Goal: Use online tool/utility: Utilize a website feature to perform a specific function

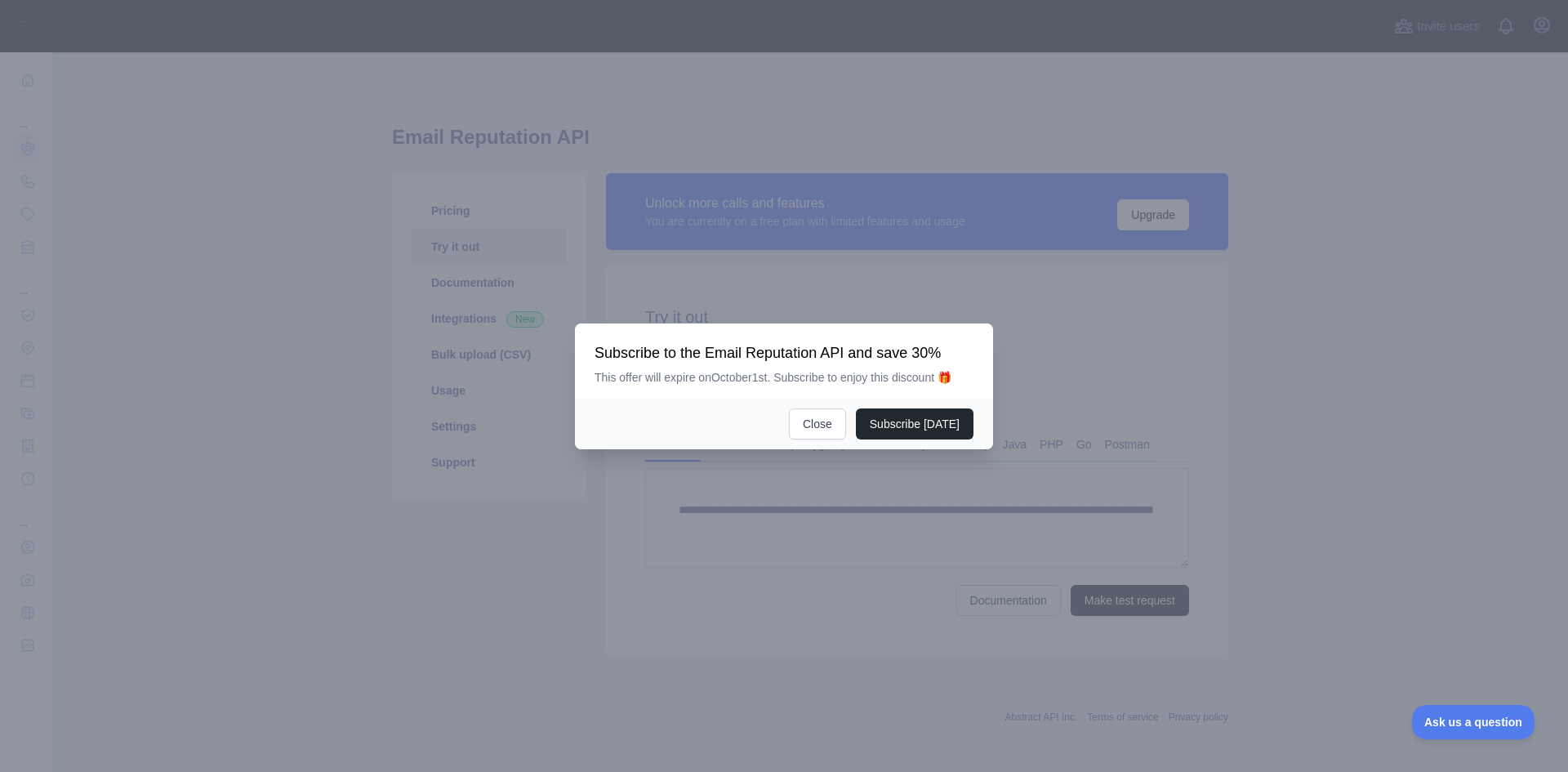
click at [460, 216] on div at bounding box center [784, 386] width 1568 height 772
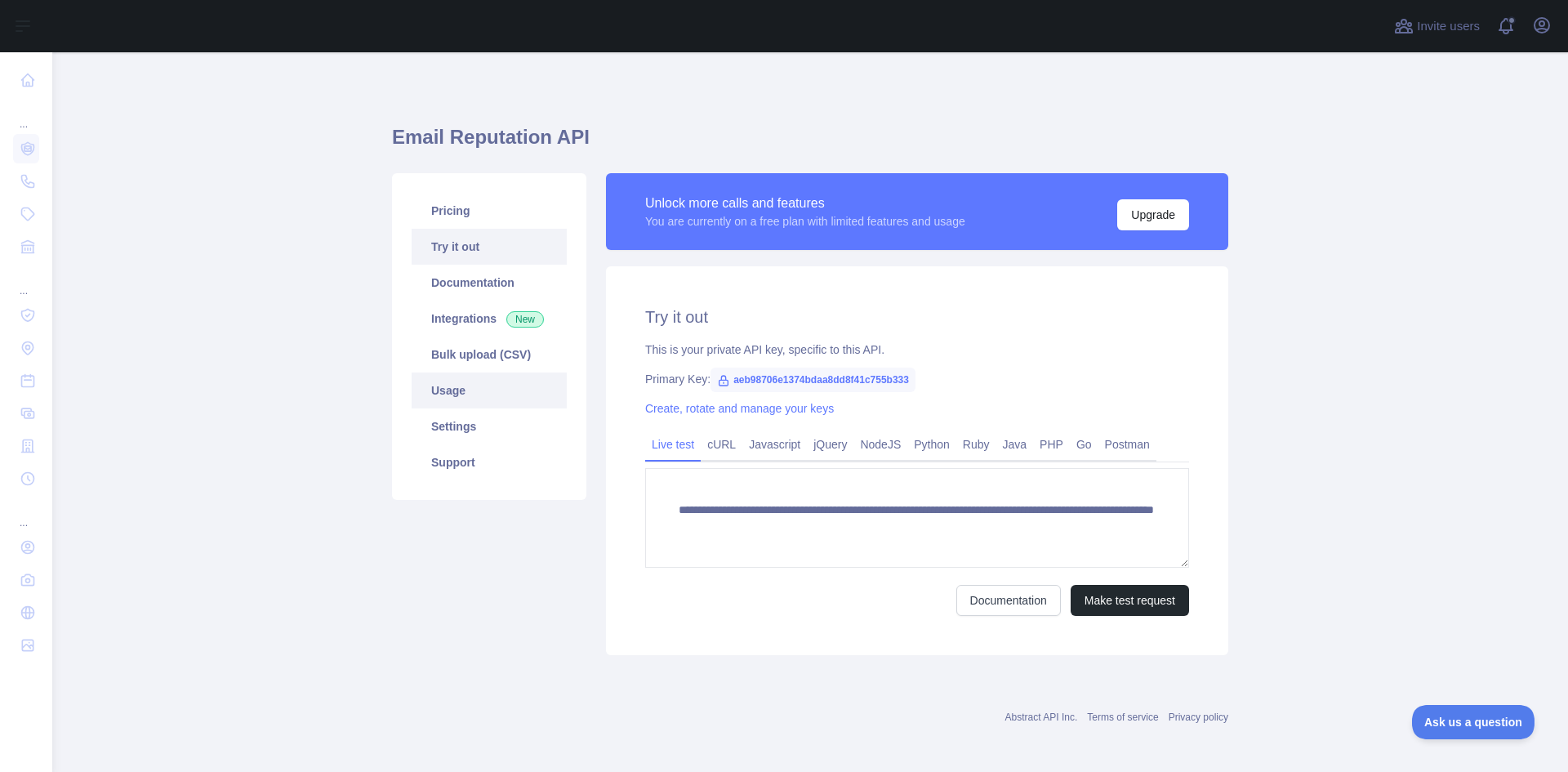
click at [460, 395] on link "Usage" at bounding box center [490, 390] width 155 height 36
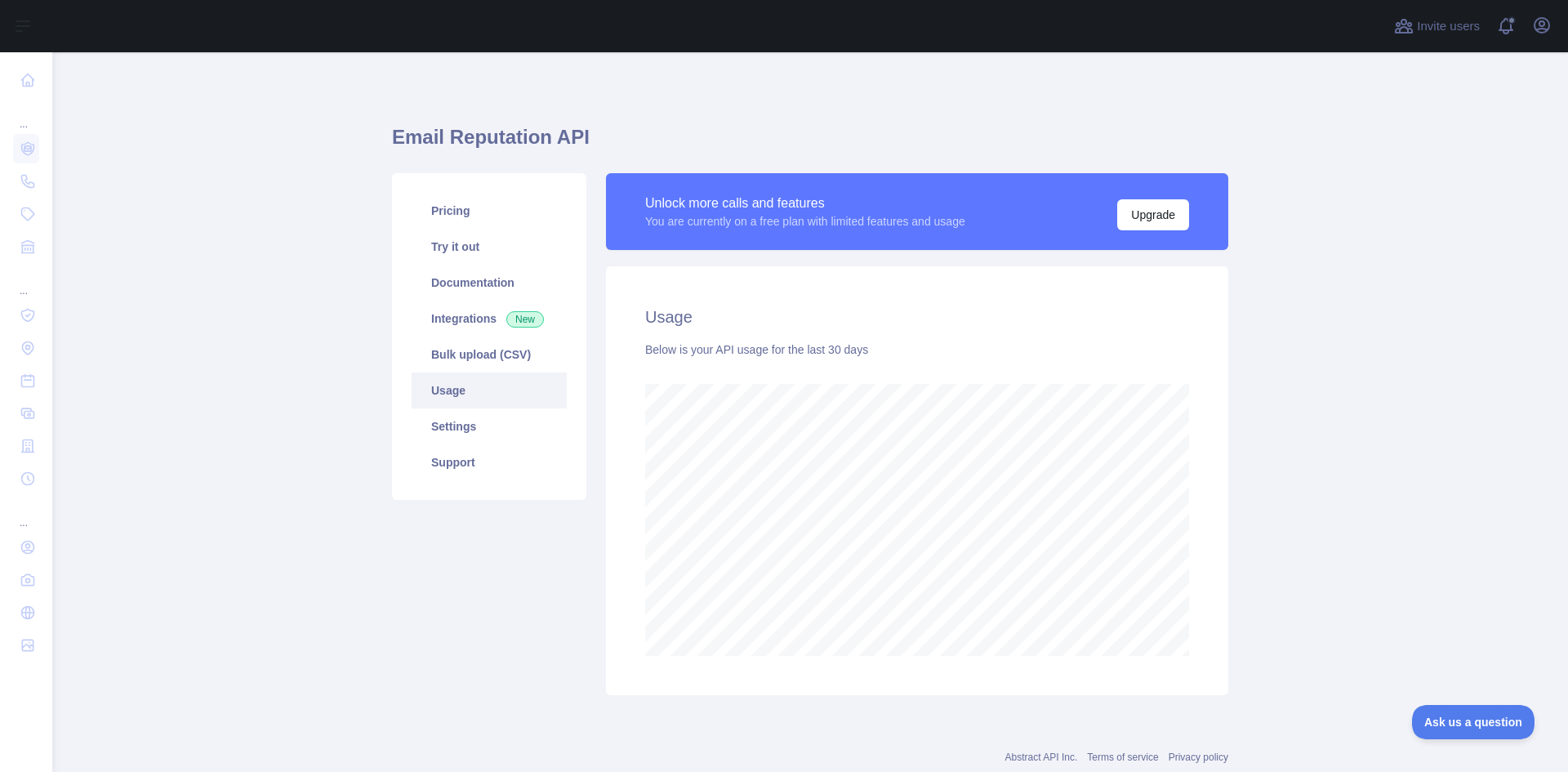
scroll to position [719, 1503]
click at [438, 206] on link "Pricing" at bounding box center [490, 211] width 155 height 36
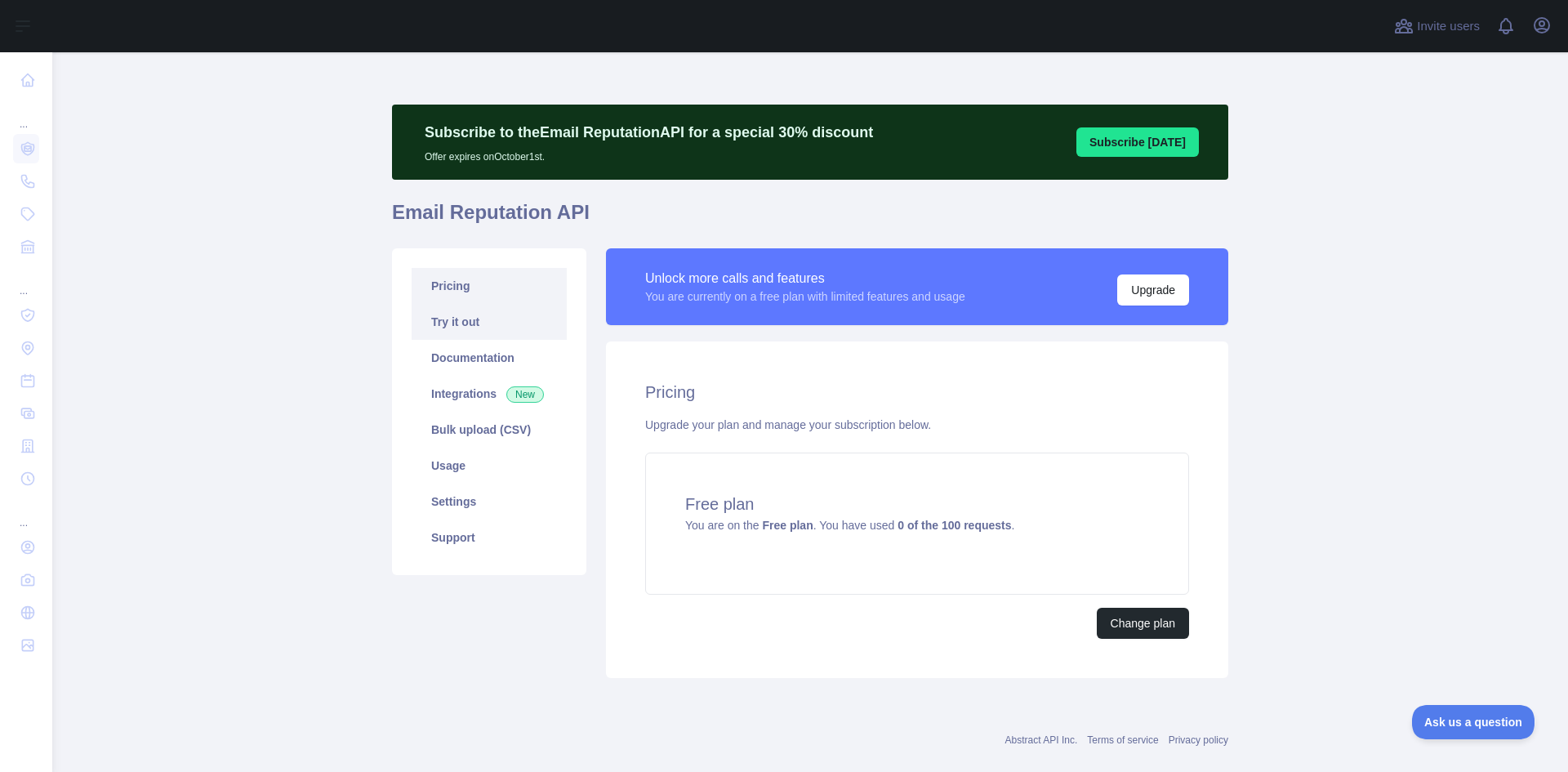
click at [452, 329] on link "Try it out" at bounding box center [490, 322] width 155 height 36
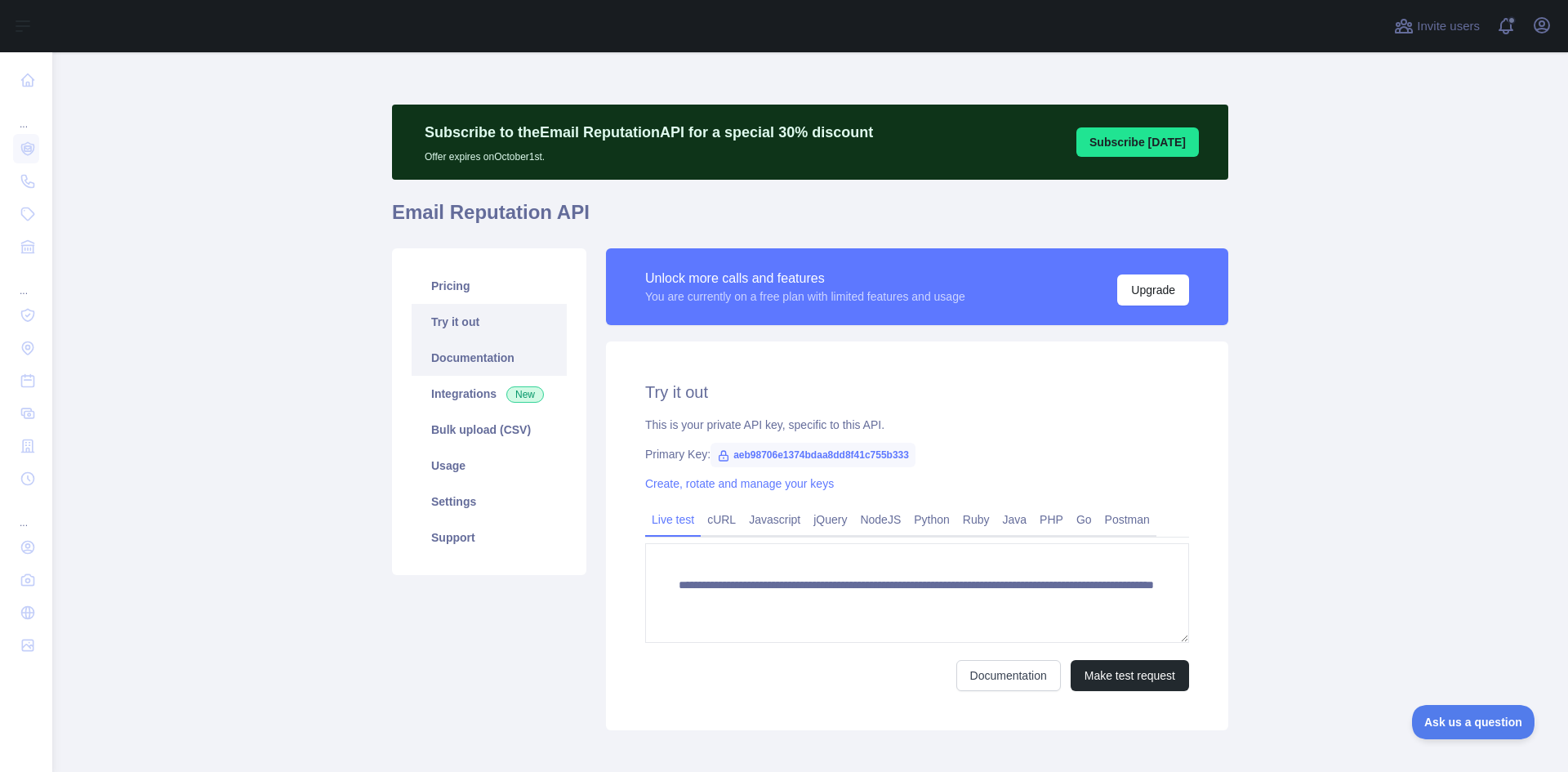
click at [451, 360] on link "Documentation" at bounding box center [490, 358] width 155 height 36
click at [448, 393] on link "Integrations New" at bounding box center [490, 394] width 155 height 36
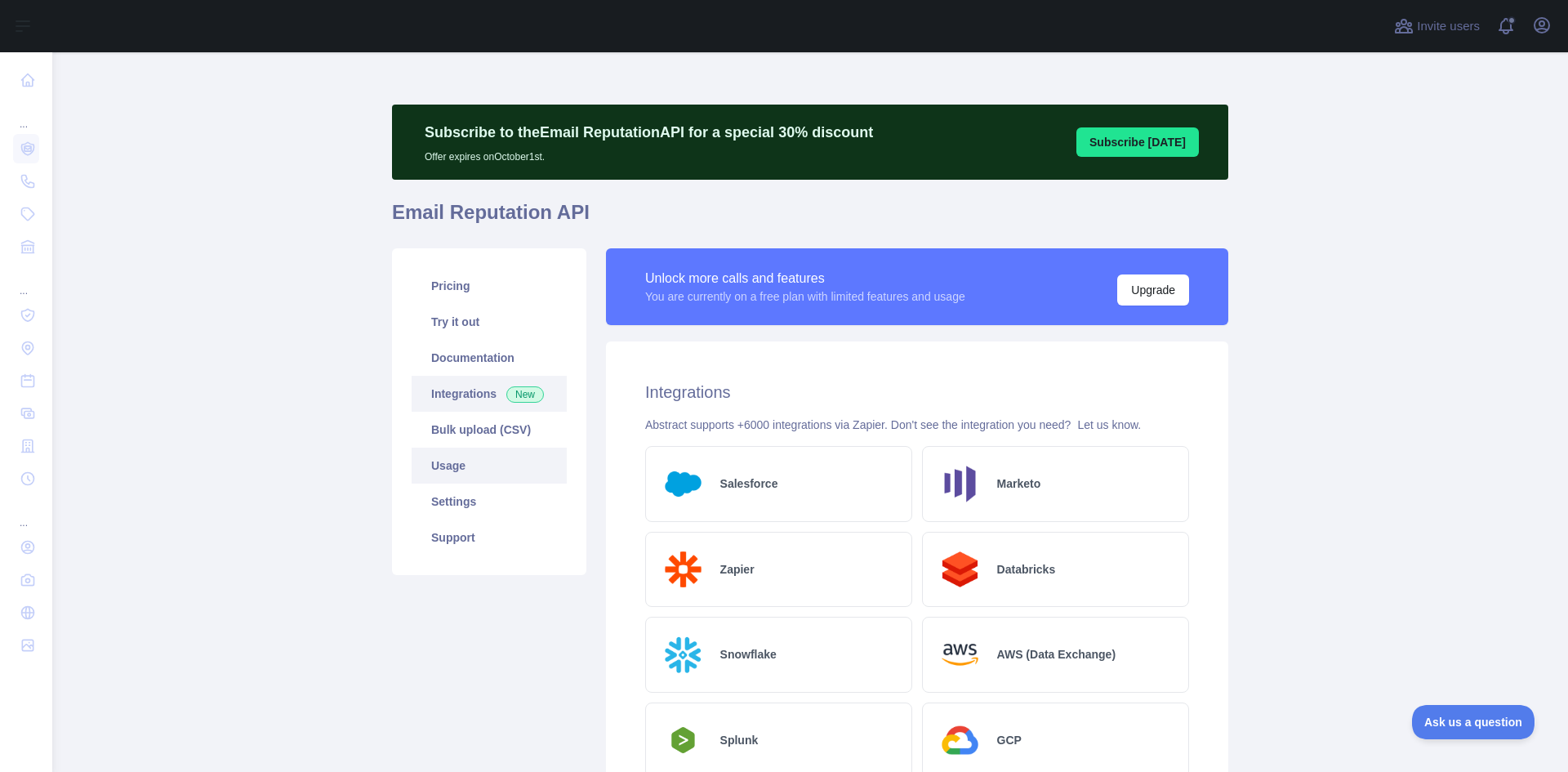
click at [449, 467] on link "Usage" at bounding box center [490, 465] width 155 height 36
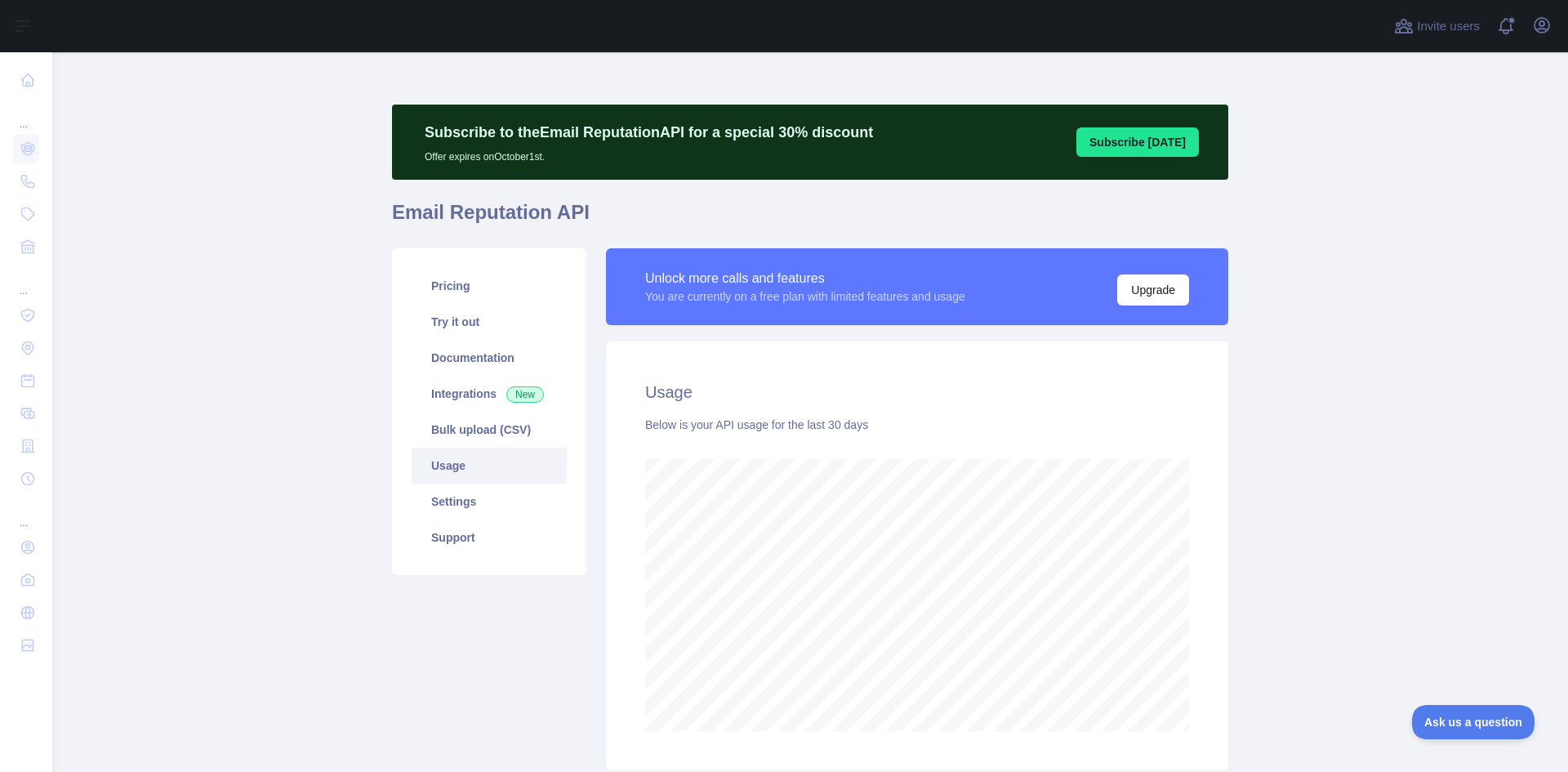
scroll to position [719, 1503]
click at [457, 335] on link "Try it out" at bounding box center [490, 322] width 155 height 36
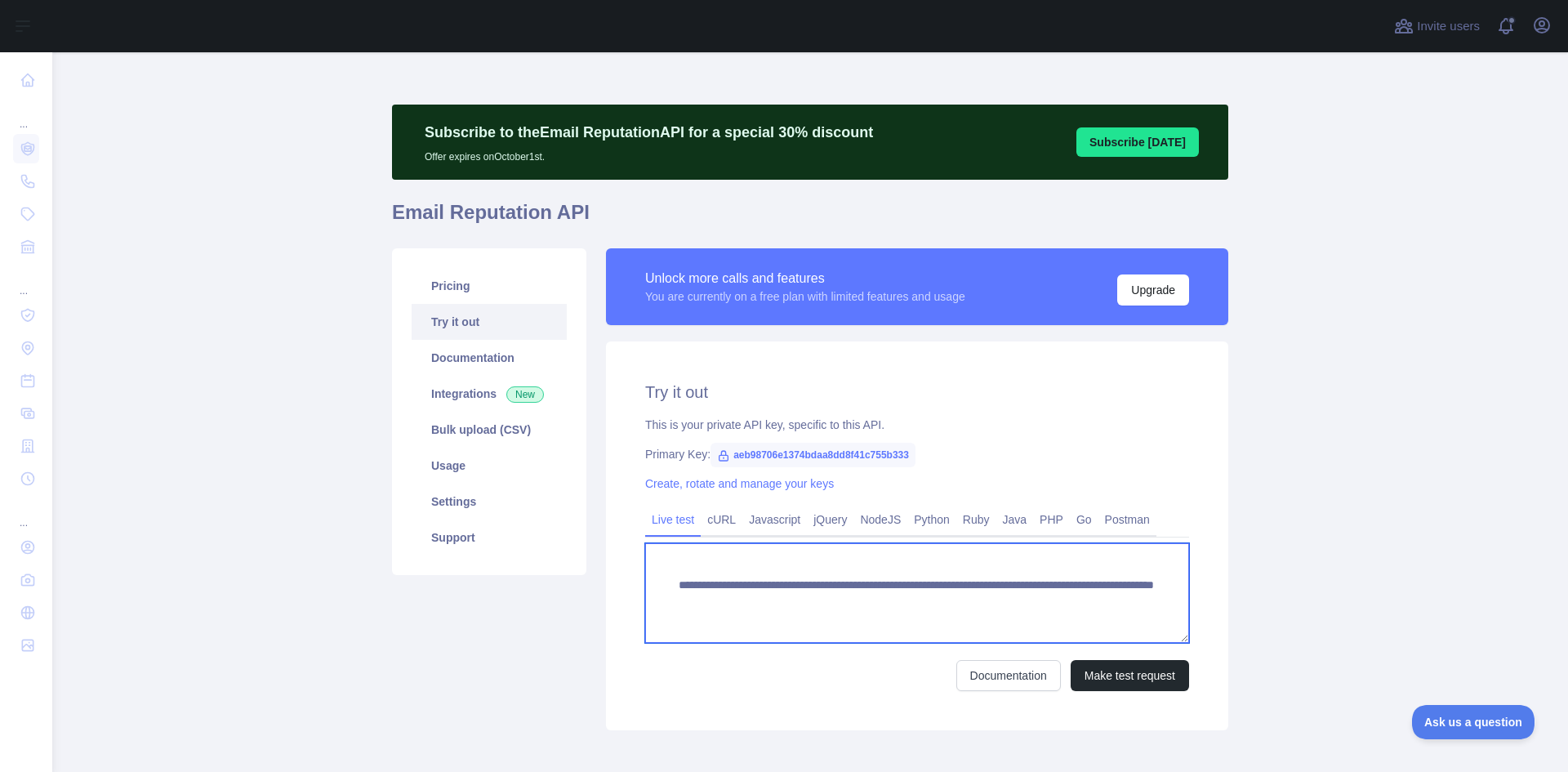
drag, startPoint x: 1085, startPoint y: 598, endPoint x: 1139, endPoint y: 611, distance: 55.5
click at [1144, 612] on textarea "**********" at bounding box center [916, 592] width 544 height 99
click at [1112, 607] on textarea "**********" at bounding box center [916, 592] width 544 height 99
drag, startPoint x: 1113, startPoint y: 602, endPoint x: 959, endPoint y: 602, distance: 154.0
click at [959, 602] on textarea "**********" at bounding box center [916, 592] width 544 height 99
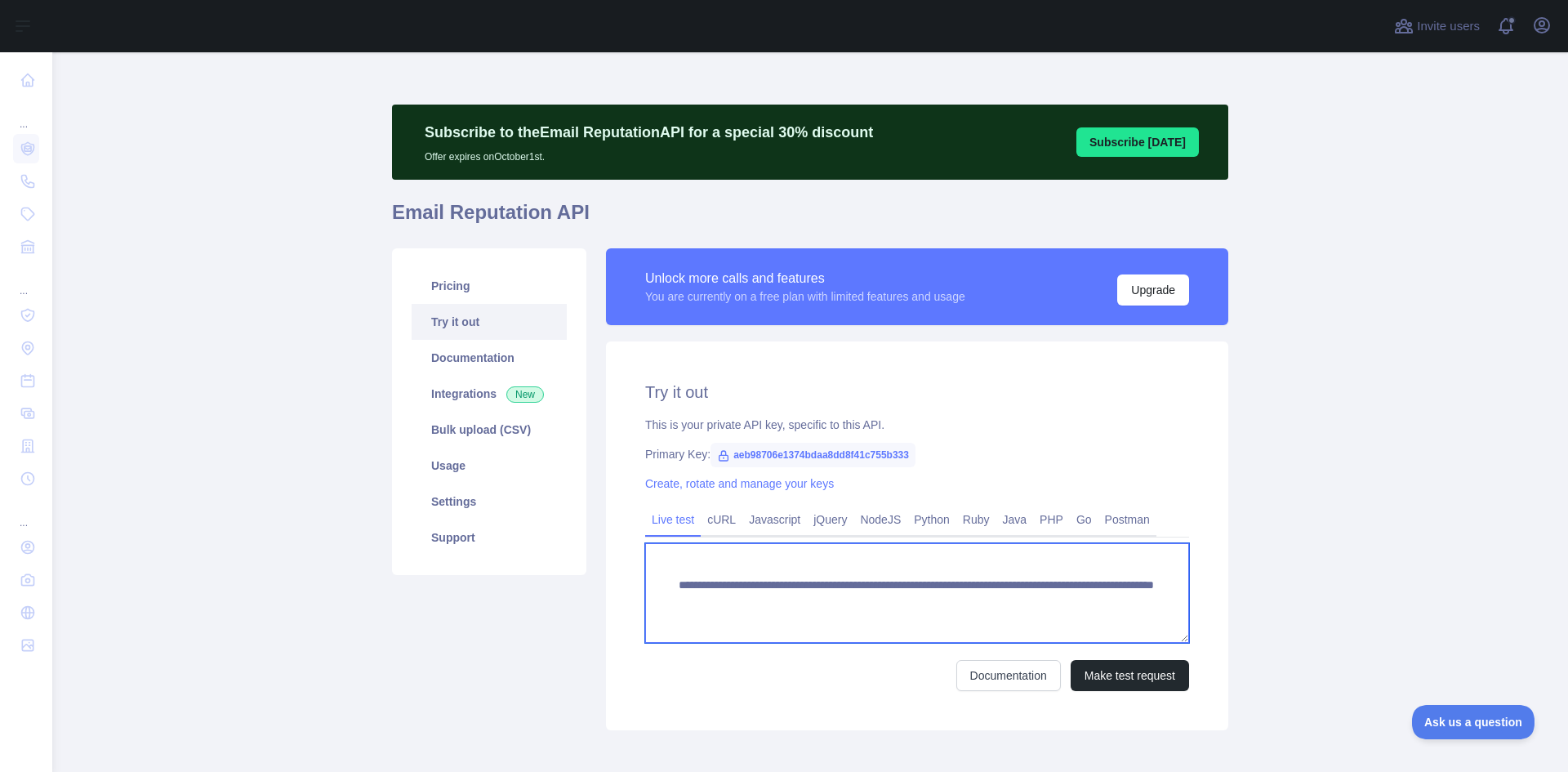
paste textarea
type textarea "**********"
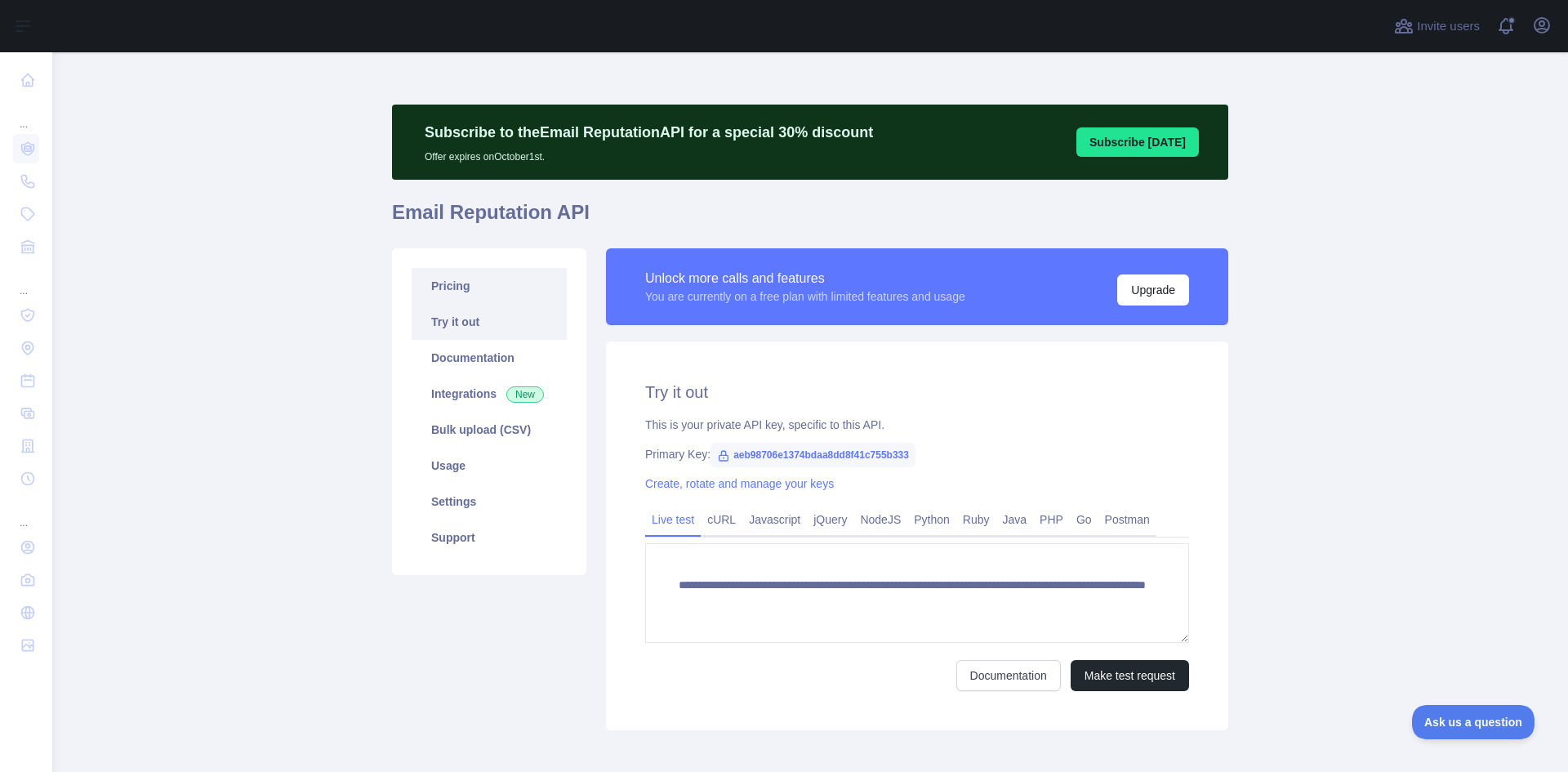
click at [457, 288] on link "Pricing" at bounding box center [490, 286] width 155 height 36
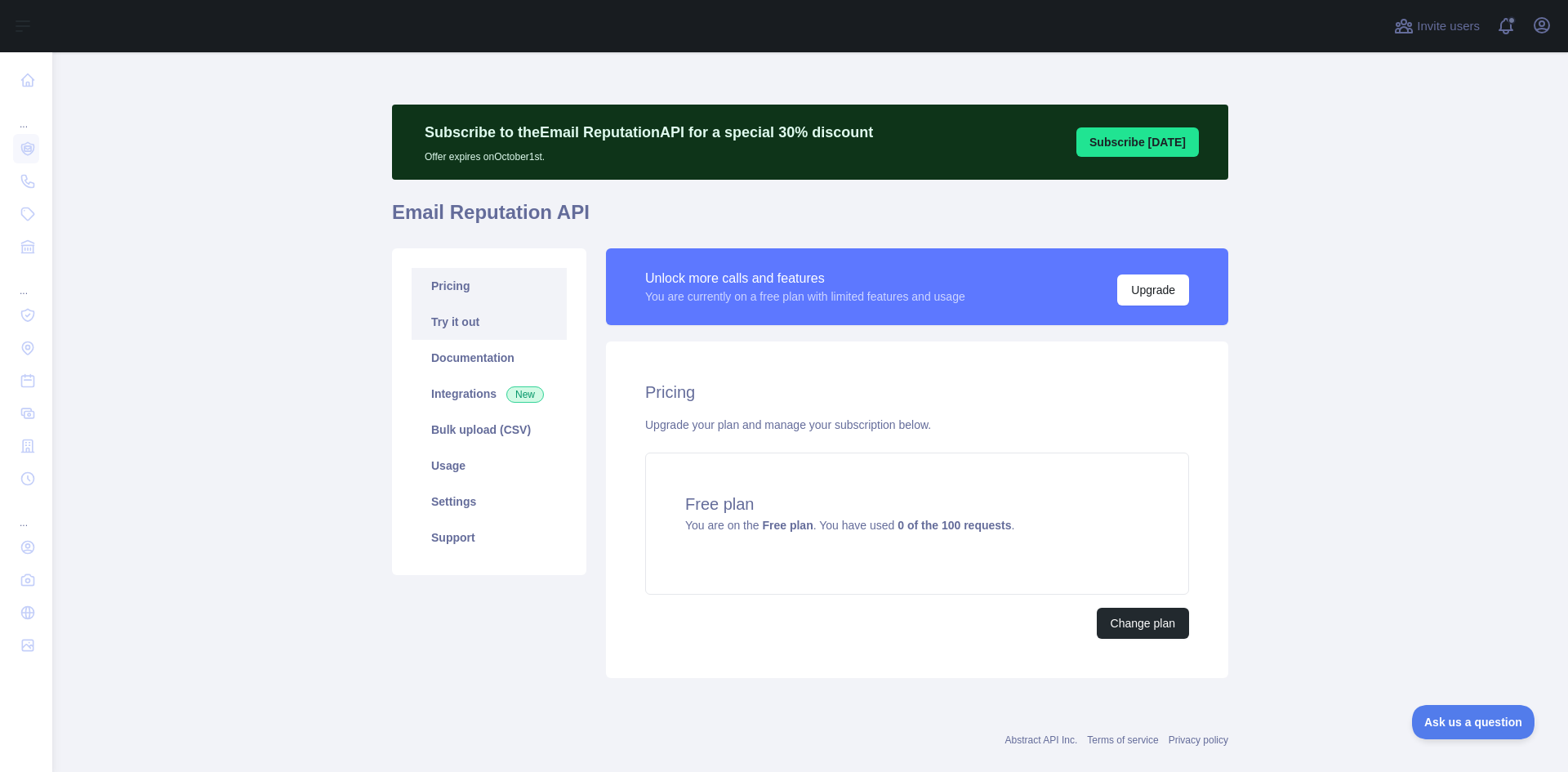
click at [454, 323] on link "Try it out" at bounding box center [490, 322] width 155 height 36
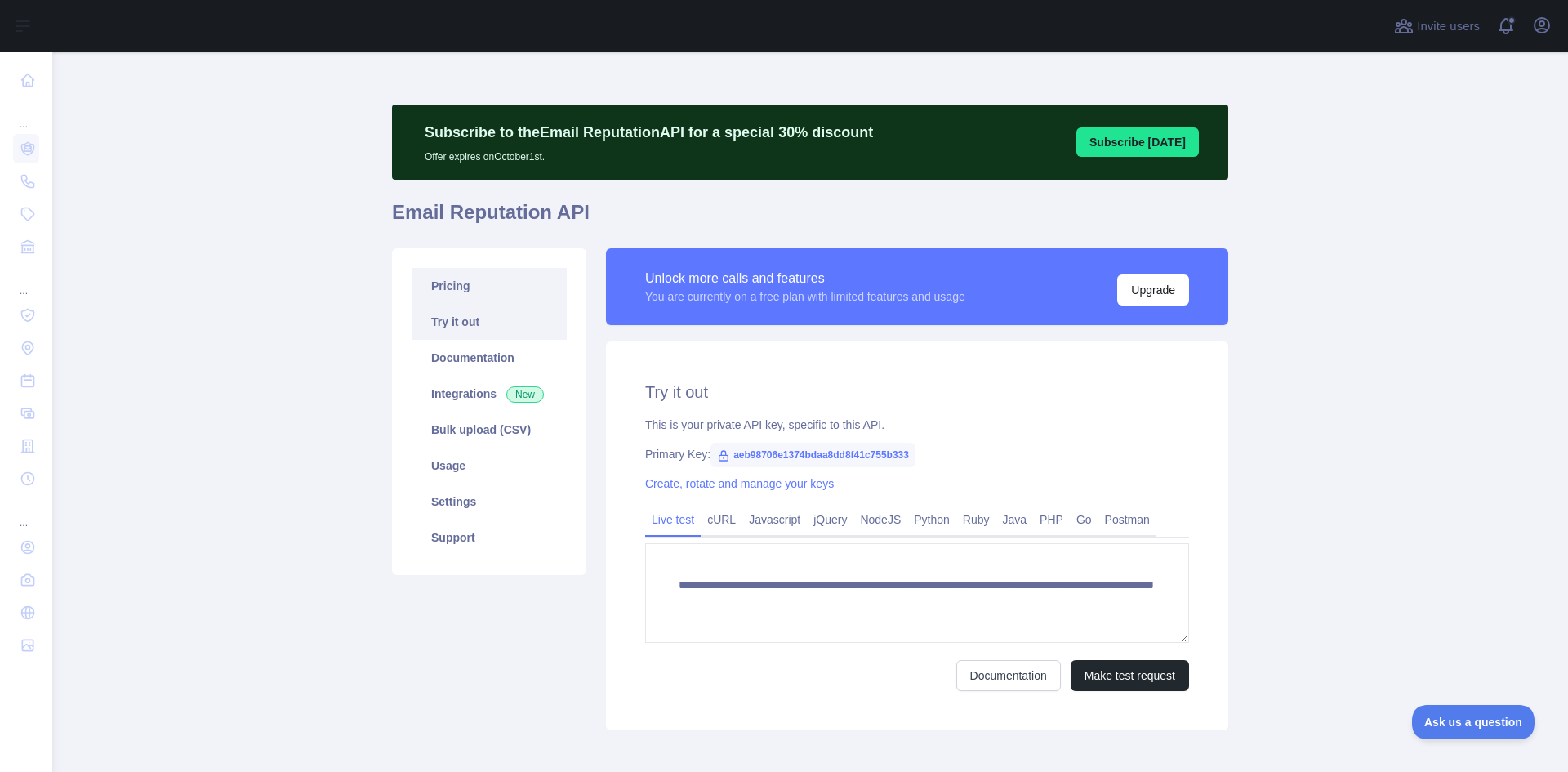
click at [458, 297] on link "Pricing" at bounding box center [490, 286] width 155 height 36
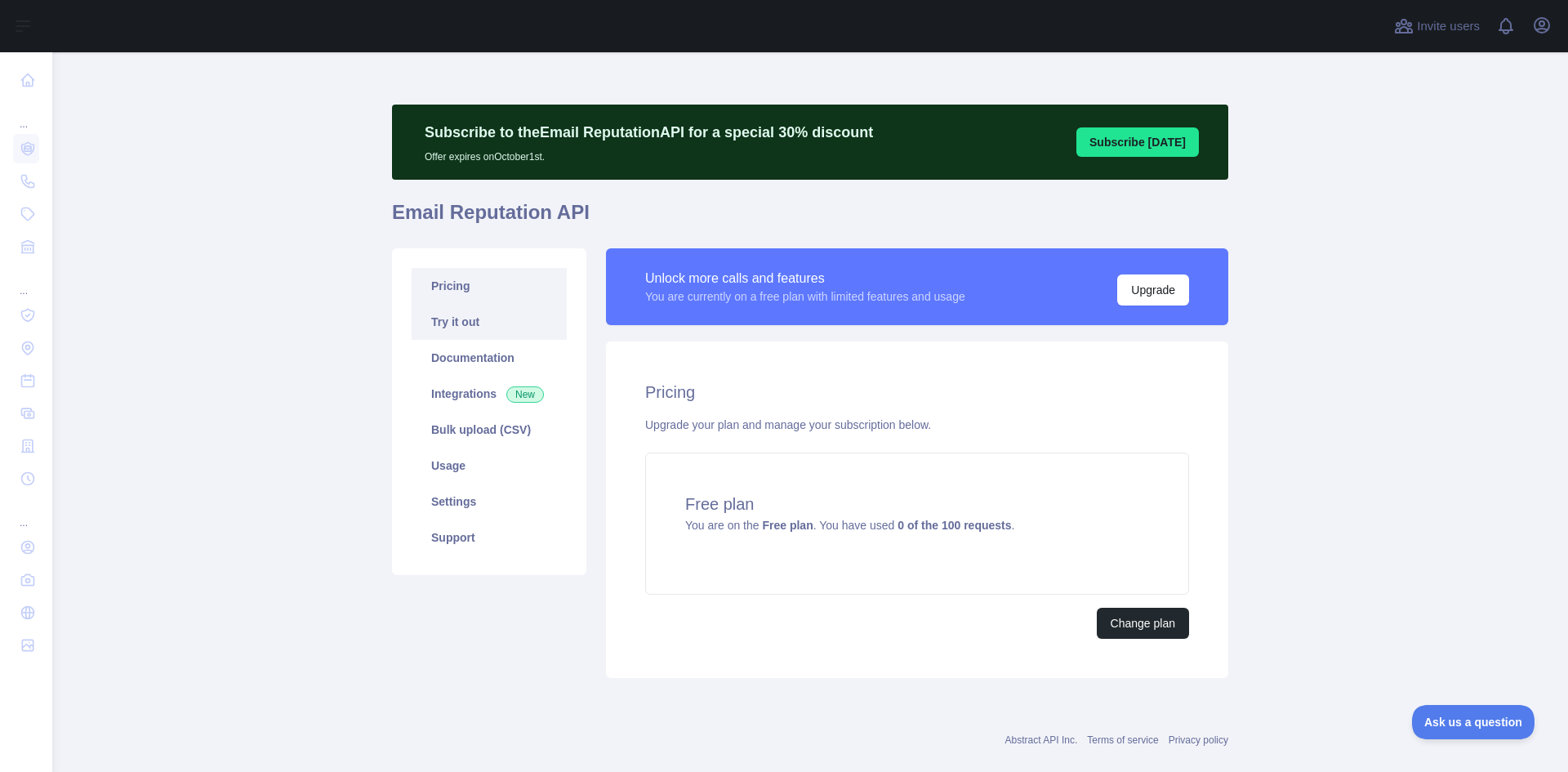
click at [453, 330] on link "Try it out" at bounding box center [490, 322] width 155 height 36
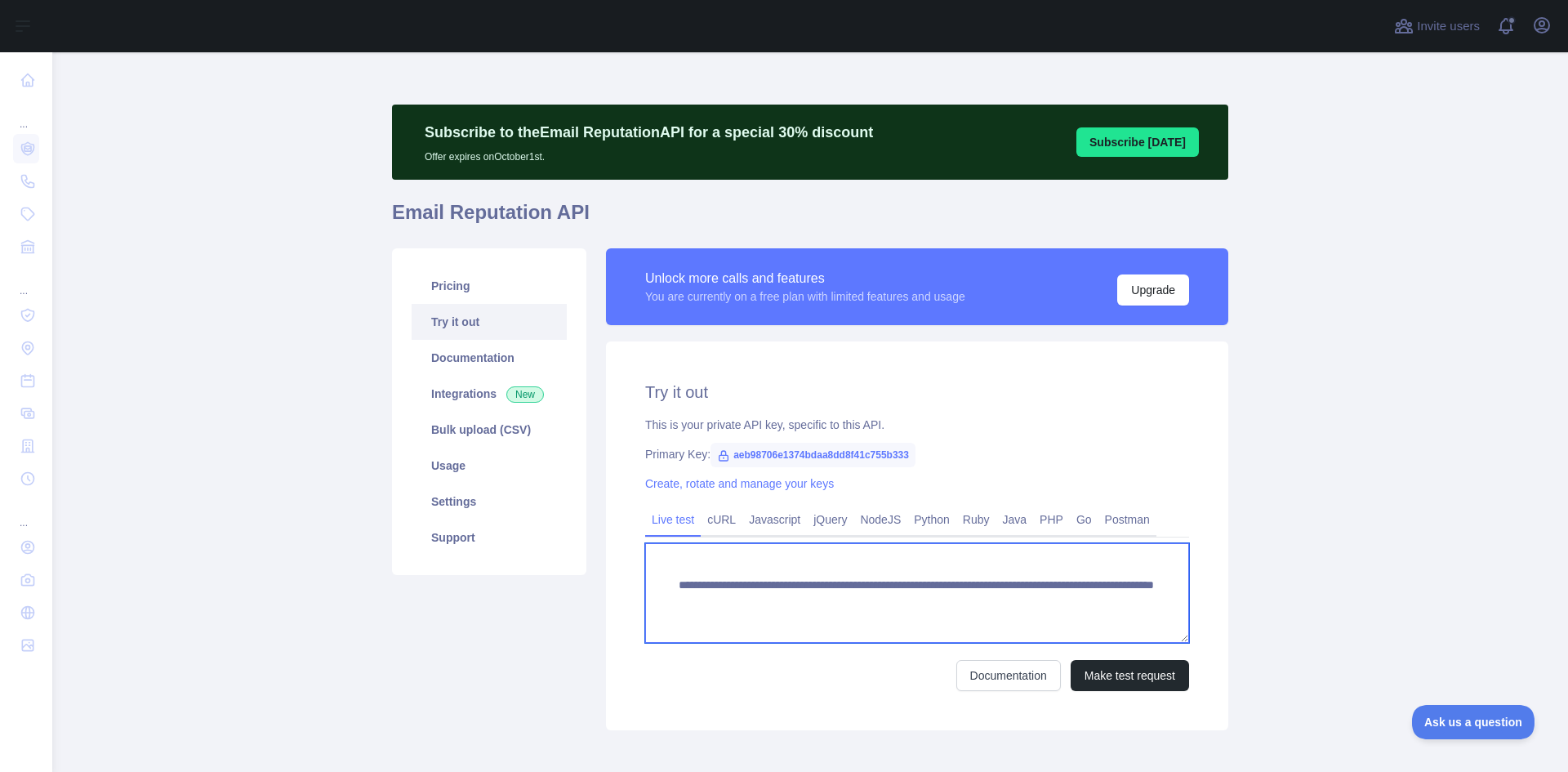
drag, startPoint x: 1114, startPoint y: 606, endPoint x: 1029, endPoint y: 622, distance: 86.5
click at [962, 608] on textarea "**********" at bounding box center [916, 592] width 544 height 99
click at [1110, 604] on textarea "**********" at bounding box center [916, 592] width 544 height 99
drag, startPoint x: 1059, startPoint y: 601, endPoint x: 959, endPoint y: 605, distance: 100.1
click at [959, 605] on textarea "**********" at bounding box center [916, 592] width 544 height 99
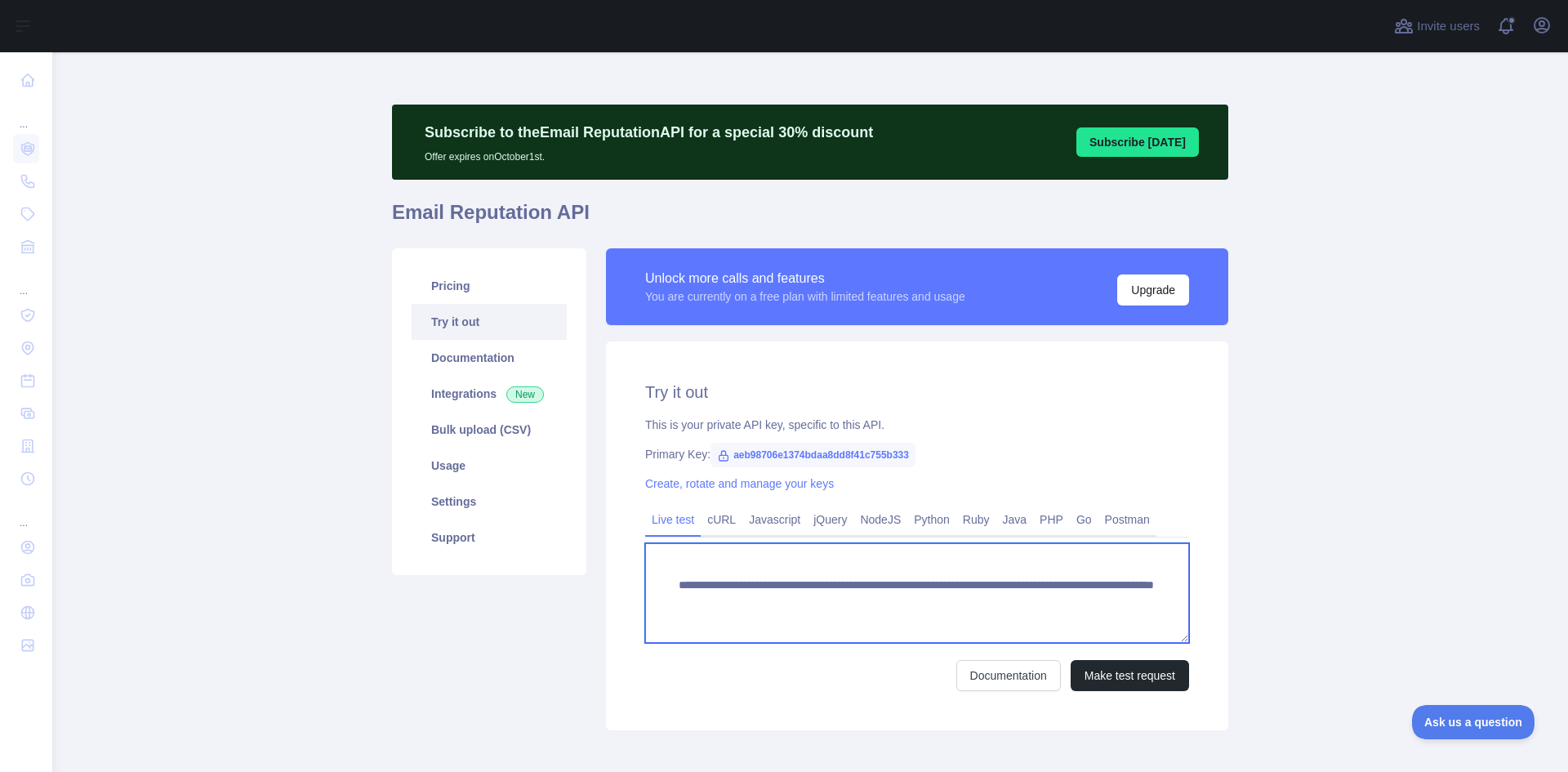
paste textarea
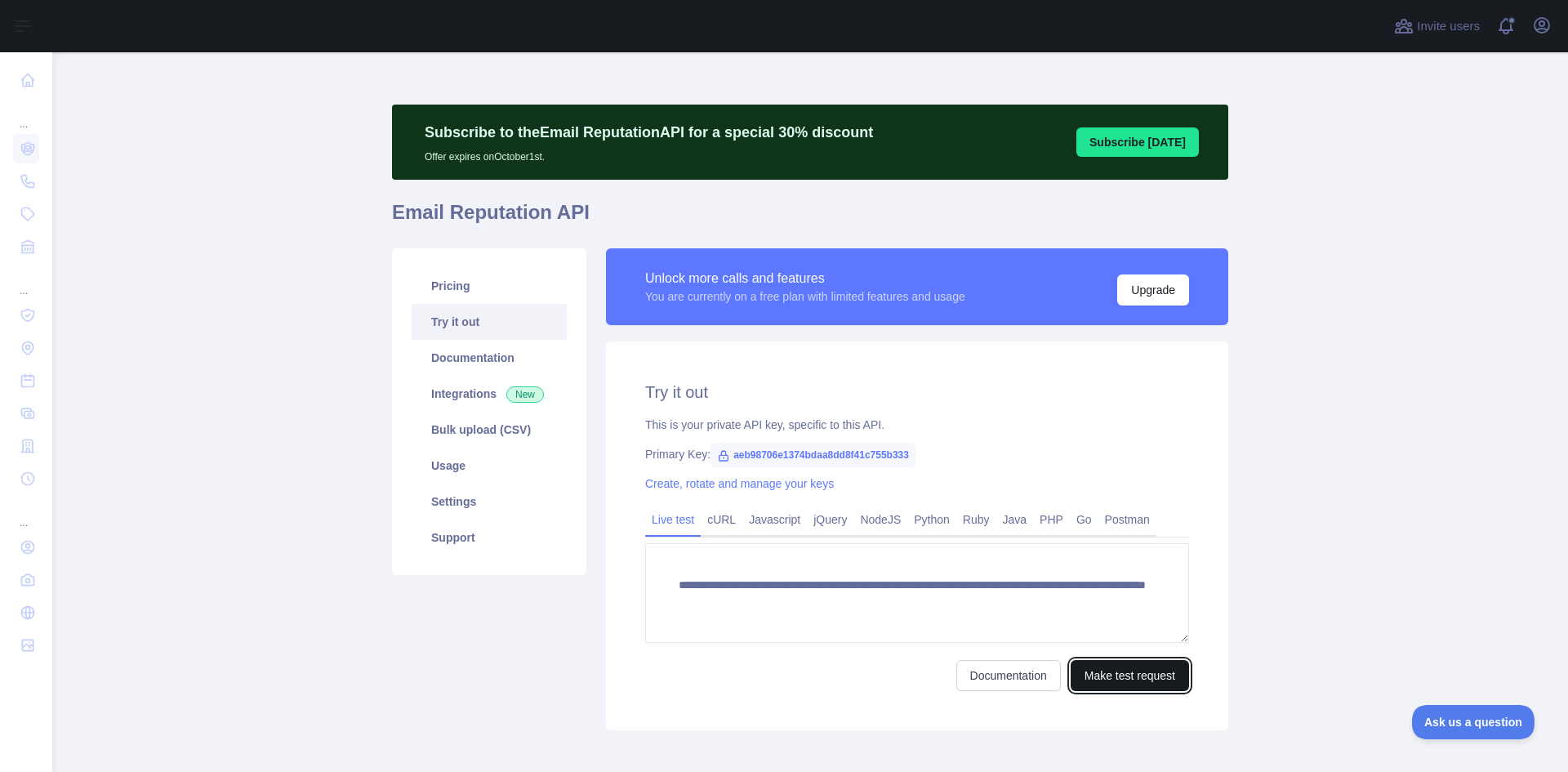
click at [1119, 671] on button "Make test request" at bounding box center [1129, 675] width 119 height 31
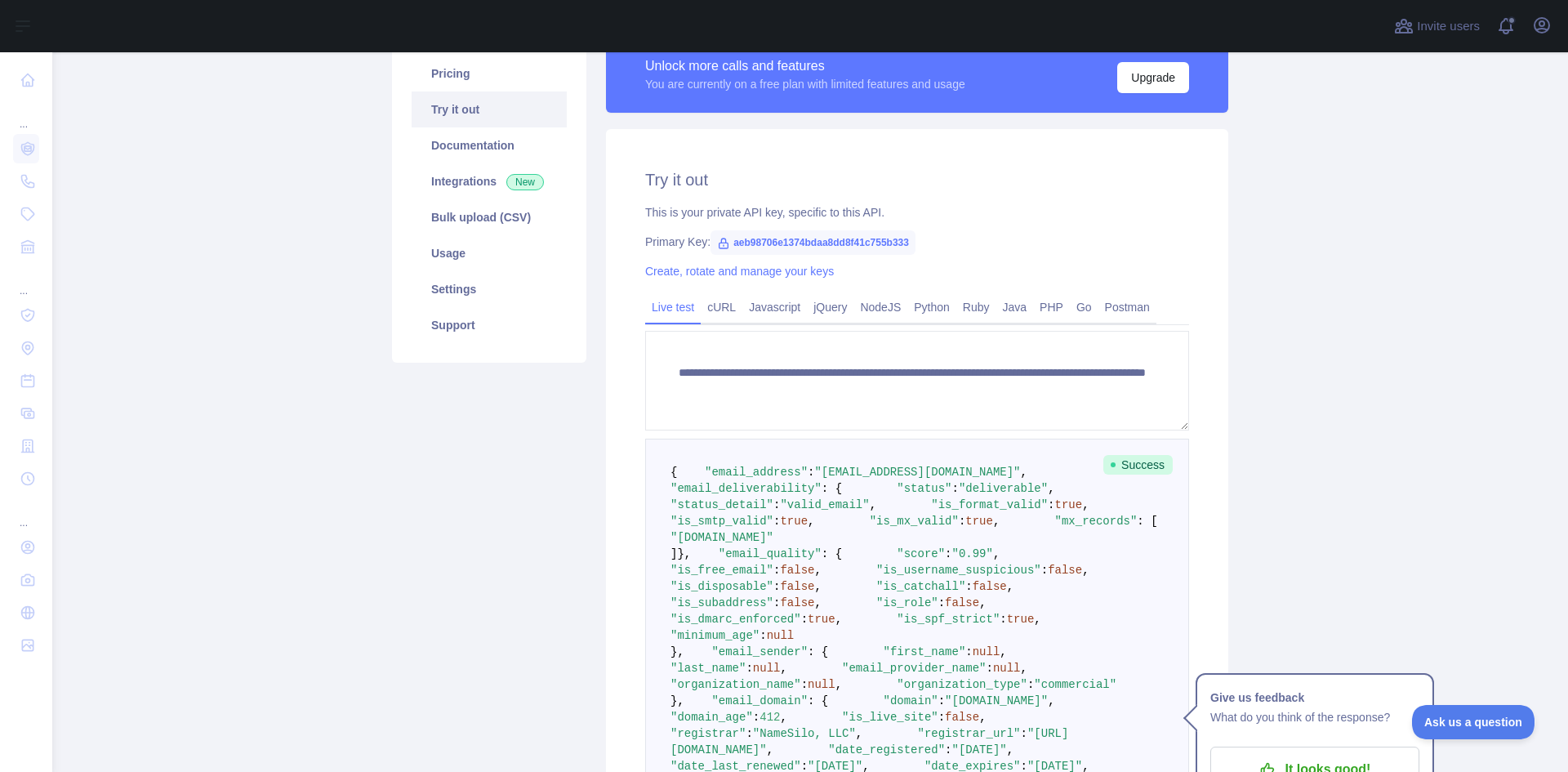
scroll to position [395, 0]
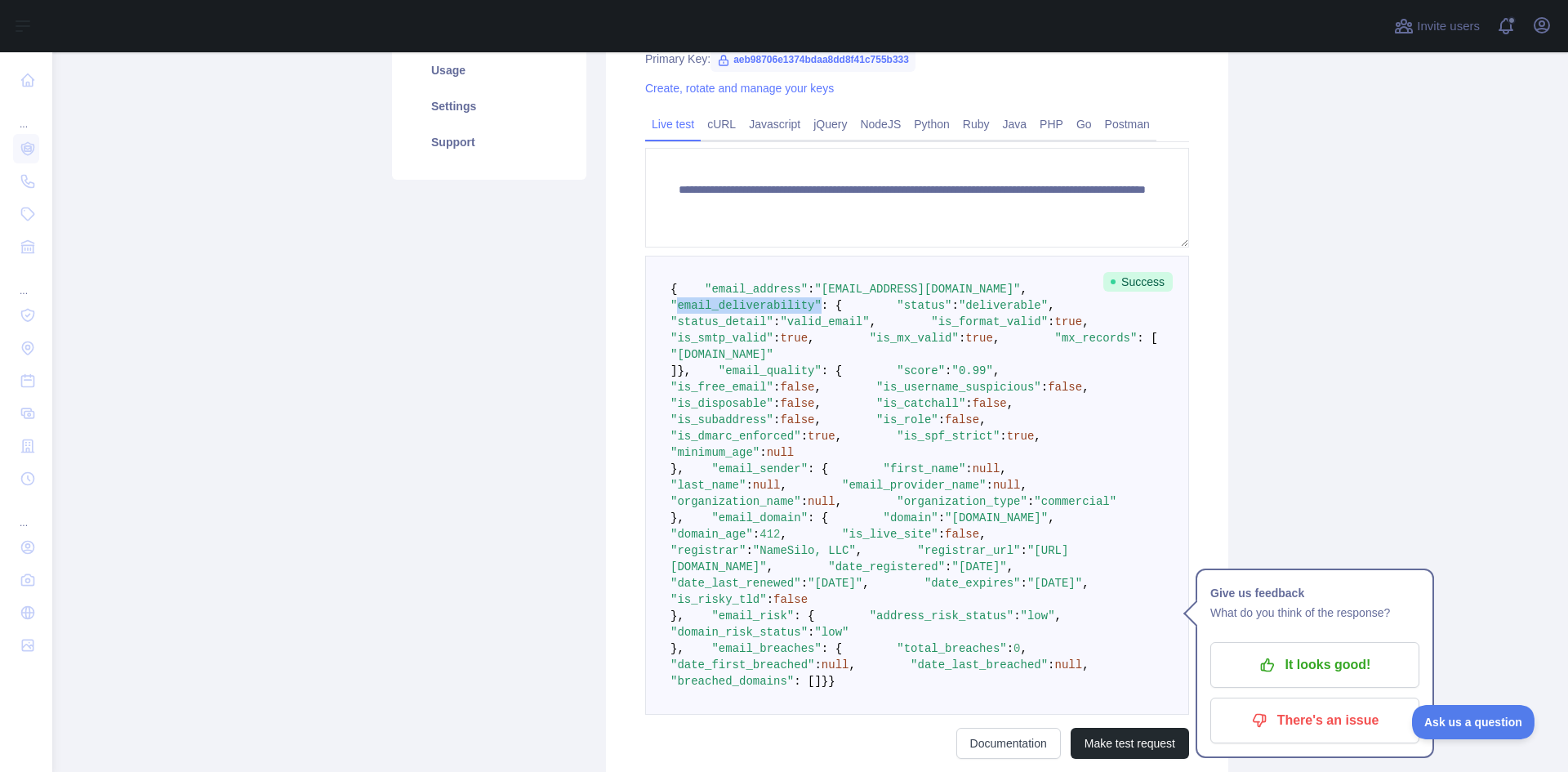
drag, startPoint x: 698, startPoint y: 319, endPoint x: 828, endPoint y: 318, distance: 130.0
click at [828, 312] on span ""email_deliverability" : {" at bounding box center [862, 297] width 384 height 29
click at [958, 312] on span ""deliverable"" at bounding box center [1002, 306] width 89 height 13
click at [869, 328] on span ""valid_email"" at bounding box center [824, 322] width 89 height 13
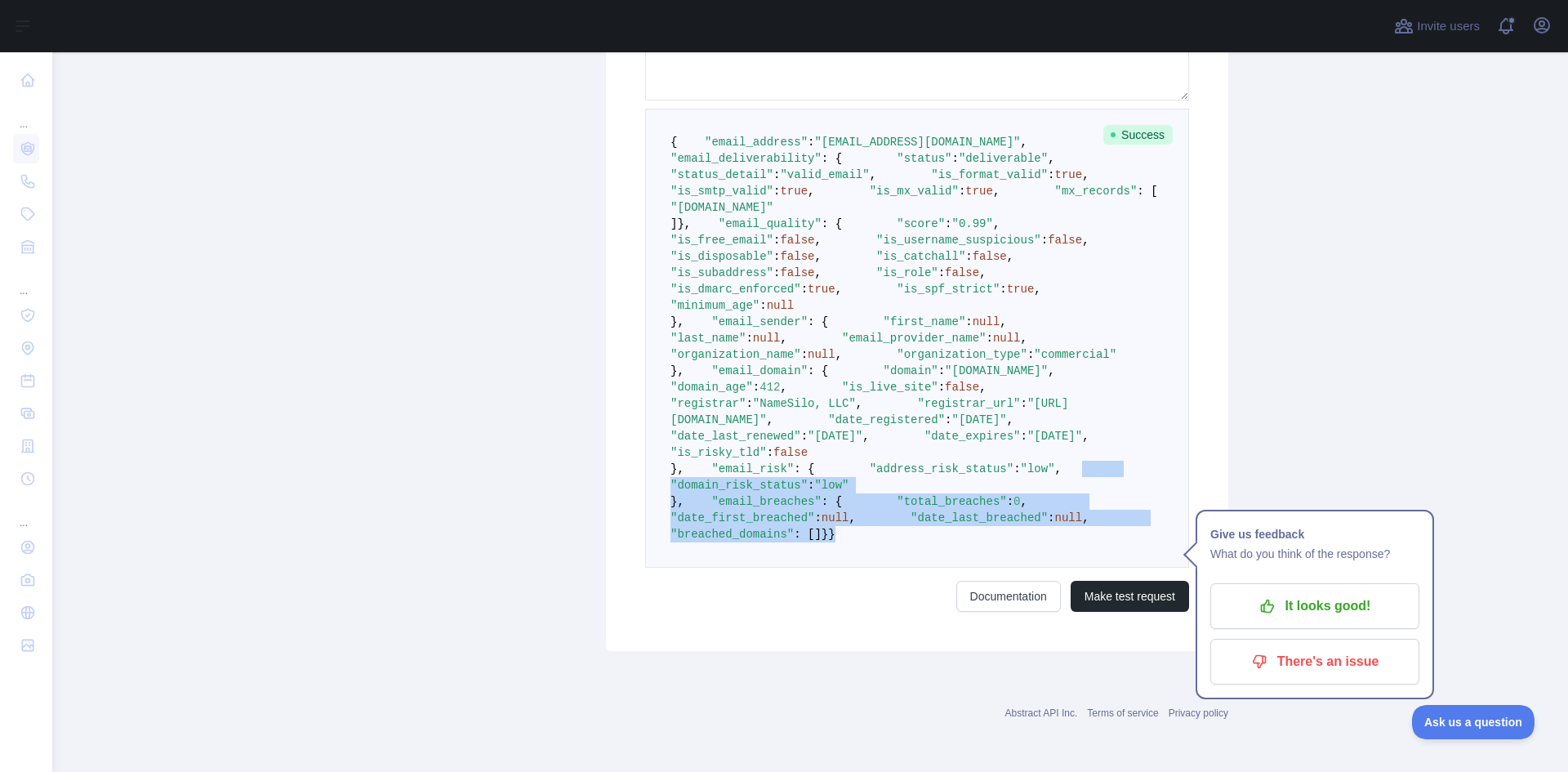
scroll to position [918, 0]
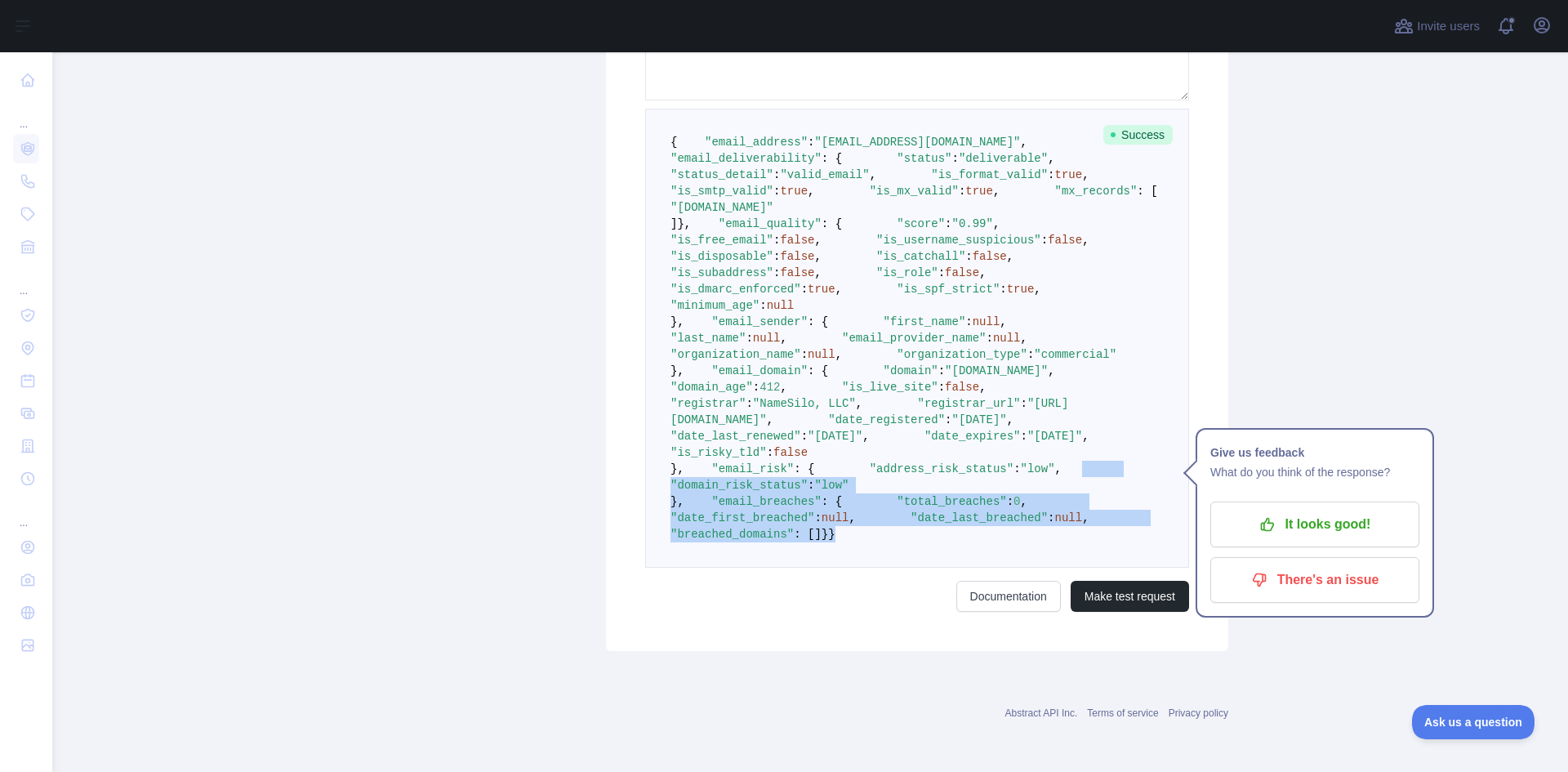
drag, startPoint x: 698, startPoint y: 547, endPoint x: 723, endPoint y: 439, distance: 110.9
click at [723, 439] on pre "{ "email_address" : "yavoye5135@mirarmax.com" , "email_deliverability" : { "sta…" at bounding box center [916, 338] width 544 height 459
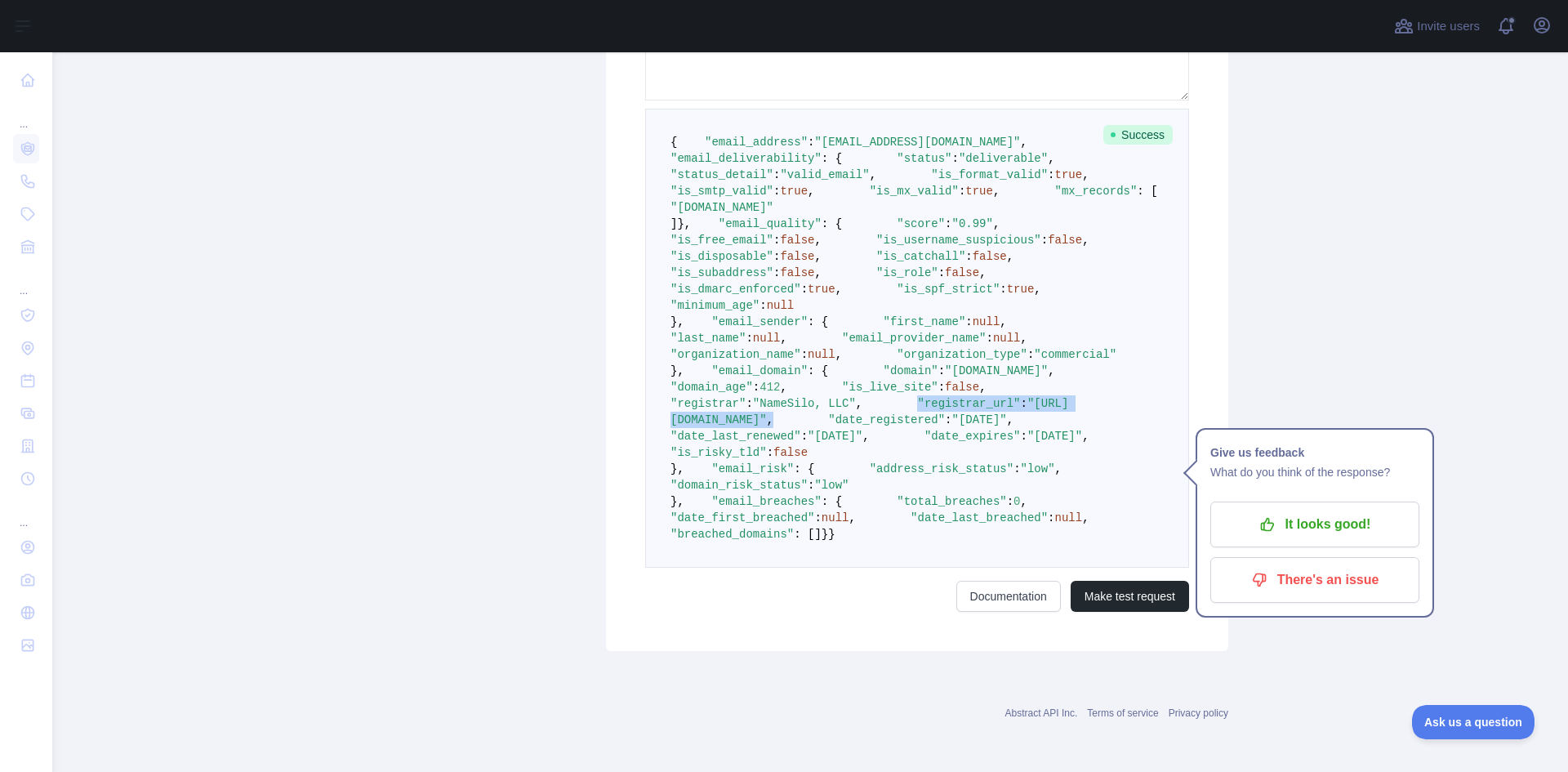
drag, startPoint x: 985, startPoint y: 346, endPoint x: 715, endPoint y: 359, distance: 270.3
click at [715, 359] on pre "{ "email_address" : "yavoye5135@mirarmax.com" , "email_deliverability" : { "sta…" at bounding box center [916, 338] width 544 height 459
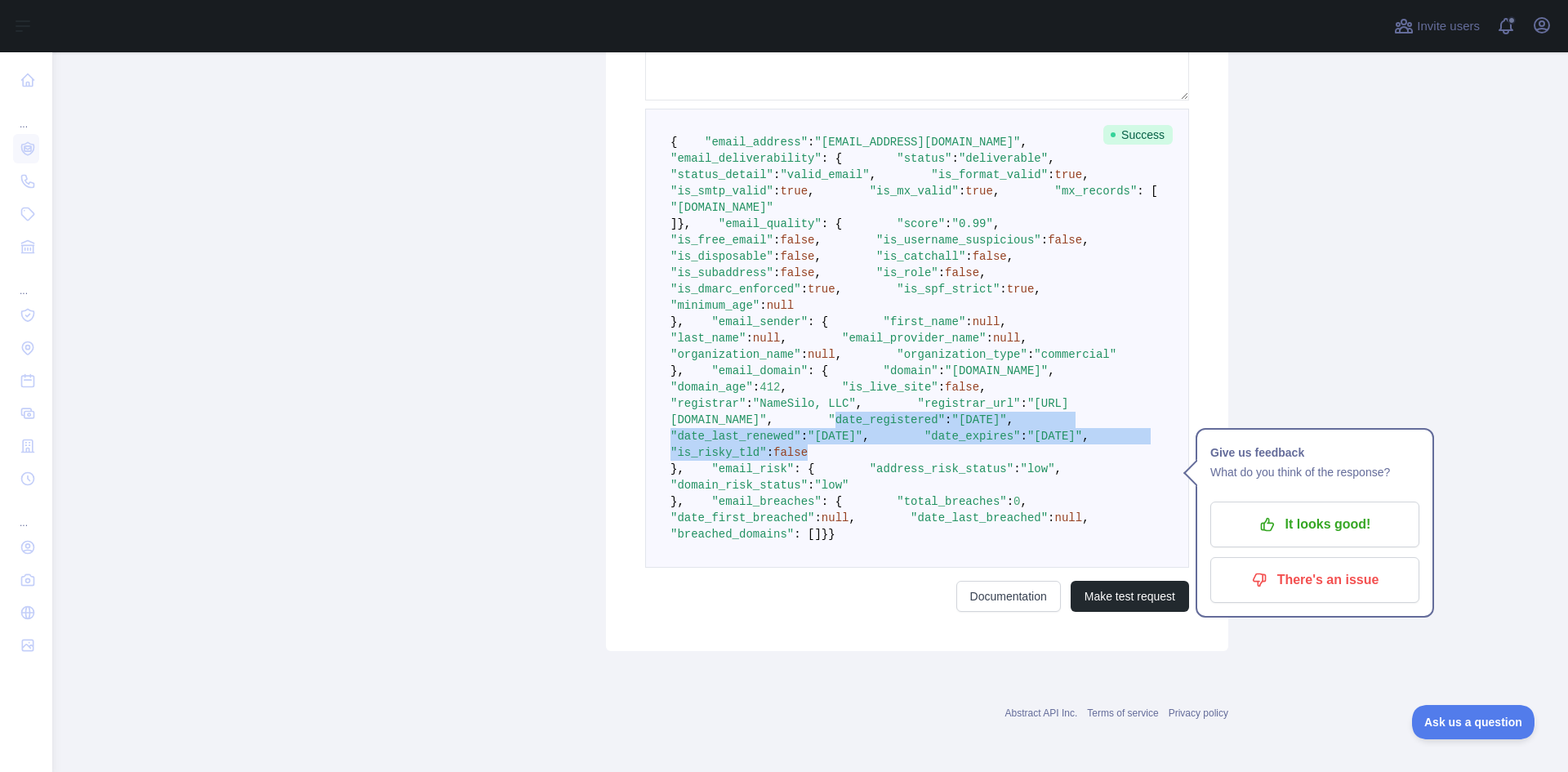
drag, startPoint x: 742, startPoint y: 373, endPoint x: 876, endPoint y: 419, distance: 141.7
click at [876, 419] on pre "{ "email_address" : "yavoye5135@mirarmax.com" , "email_deliverability" : { "sta…" at bounding box center [916, 338] width 544 height 459
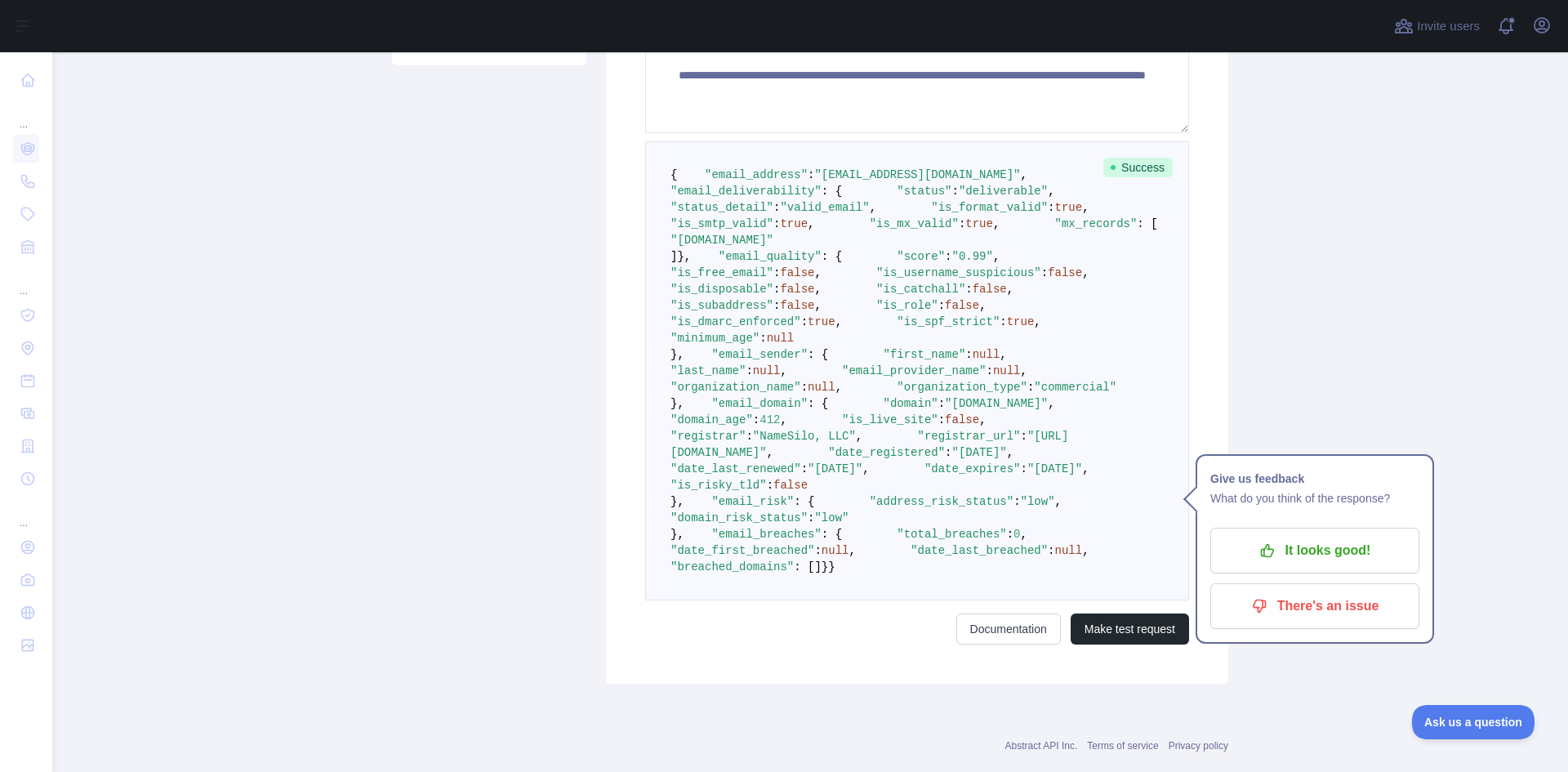
click at [1137, 170] on span "Success" at bounding box center [1137, 167] width 69 height 19
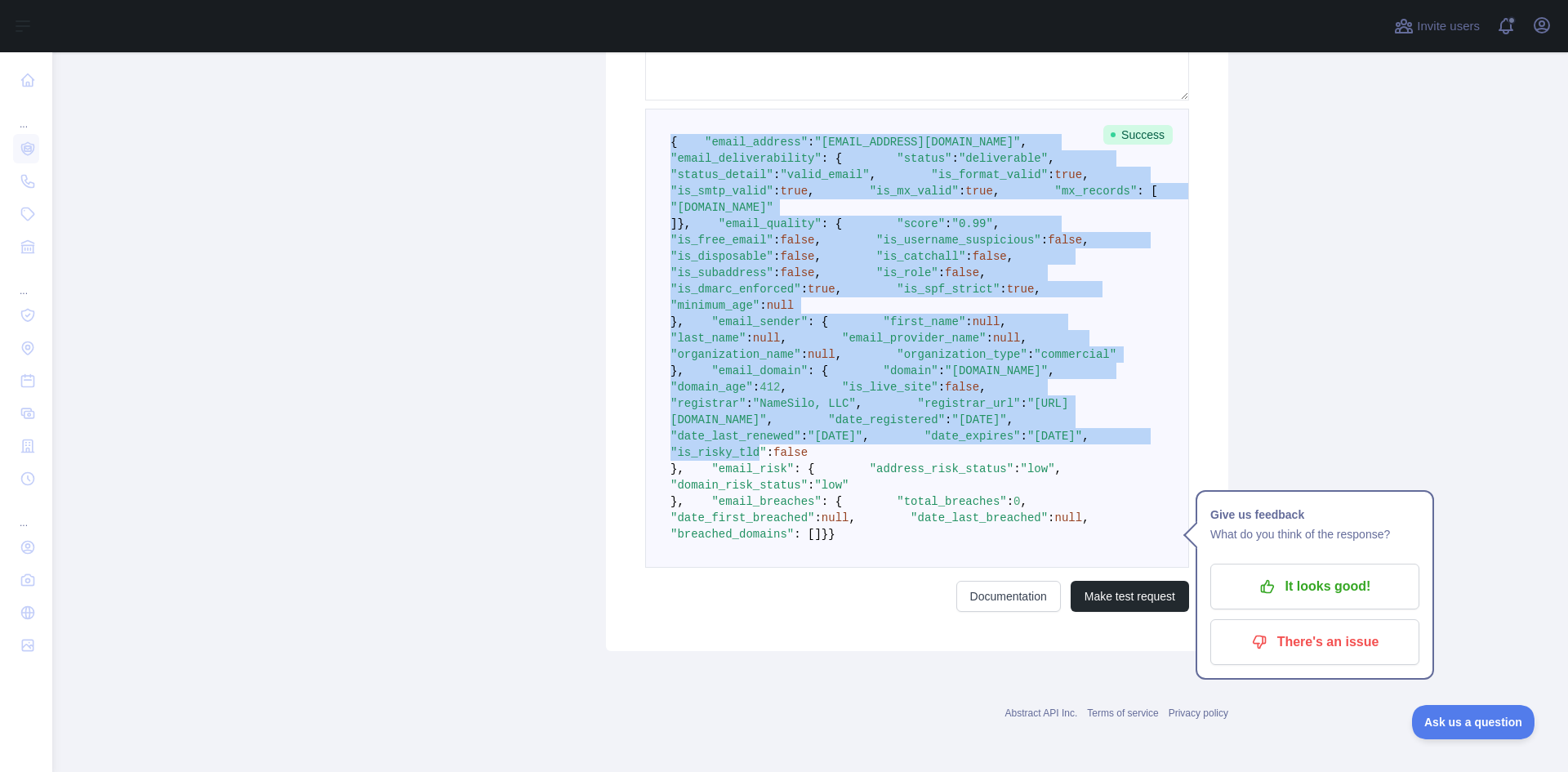
scroll to position [980, 0]
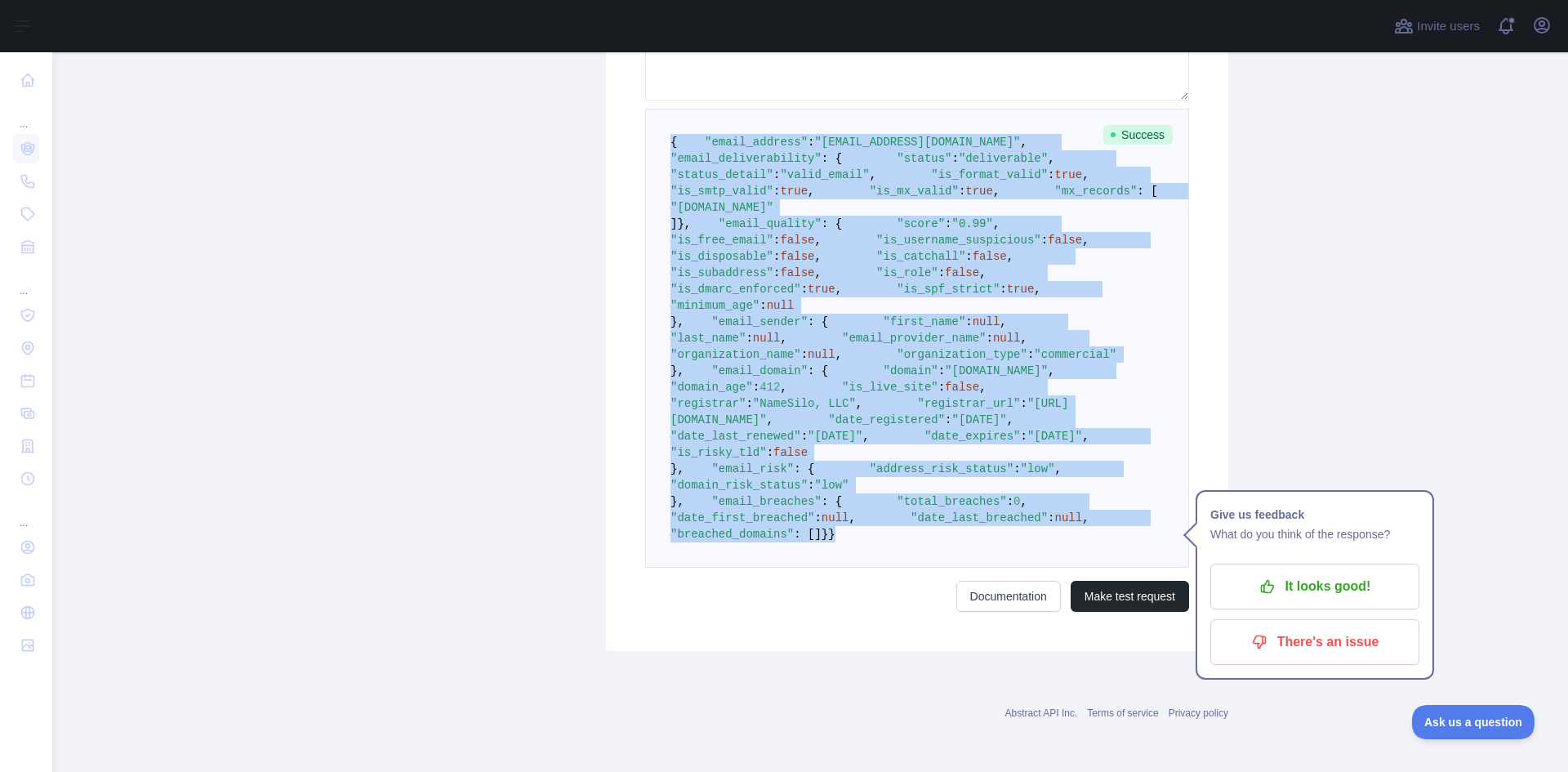
drag, startPoint x: 666, startPoint y: 105, endPoint x: 790, endPoint y: 556, distance: 467.7
click at [790, 565] on pre "{ "email_address" : "yavoye5135@mirarmax.com" , "email_deliverability" : { "sta…" at bounding box center [916, 338] width 544 height 459
copy code "{ "email_address" : "yavoye5135@mirarmax.com" , "email_deliverability" : { "sta…"
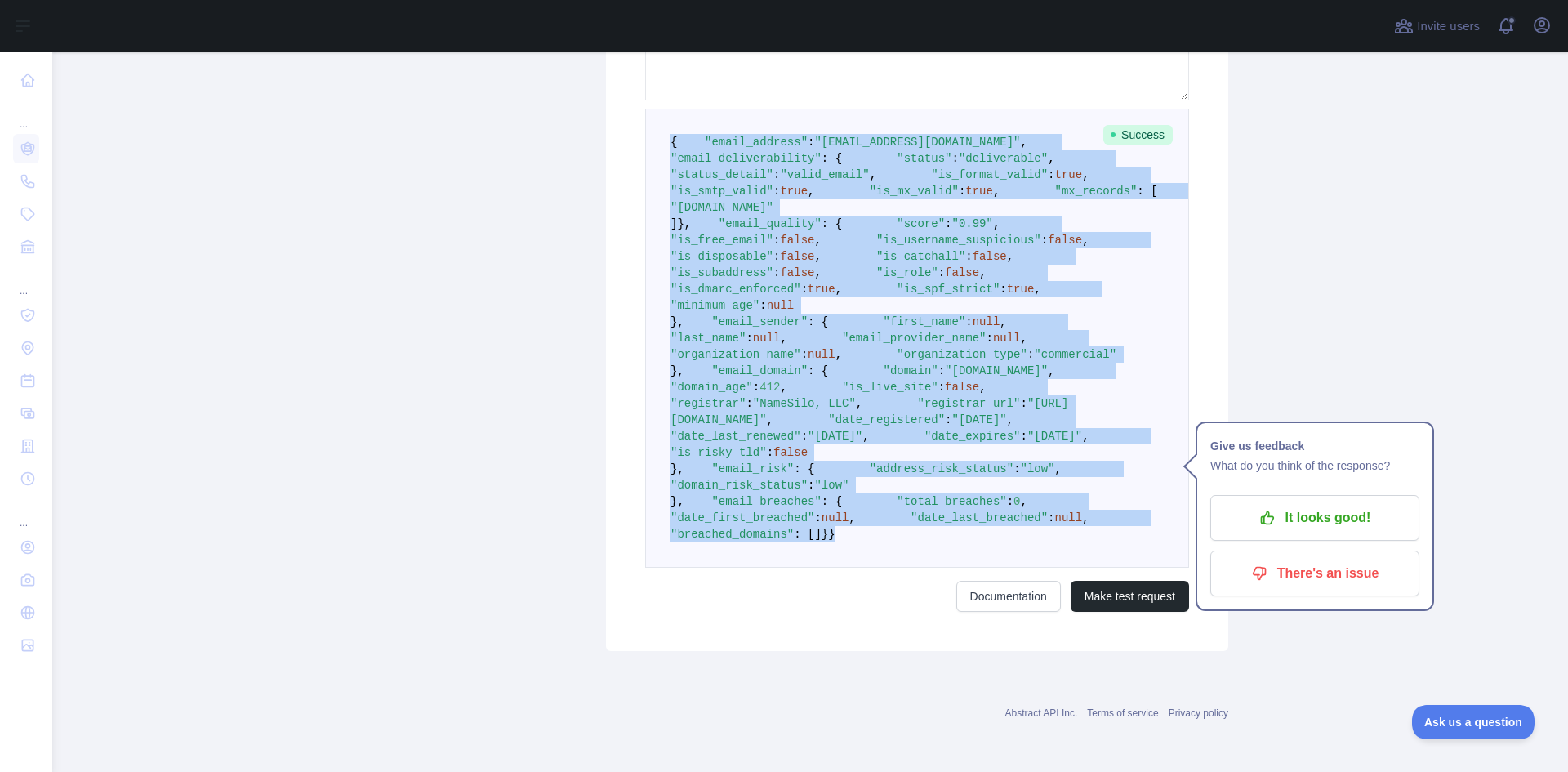
scroll to position [245, 0]
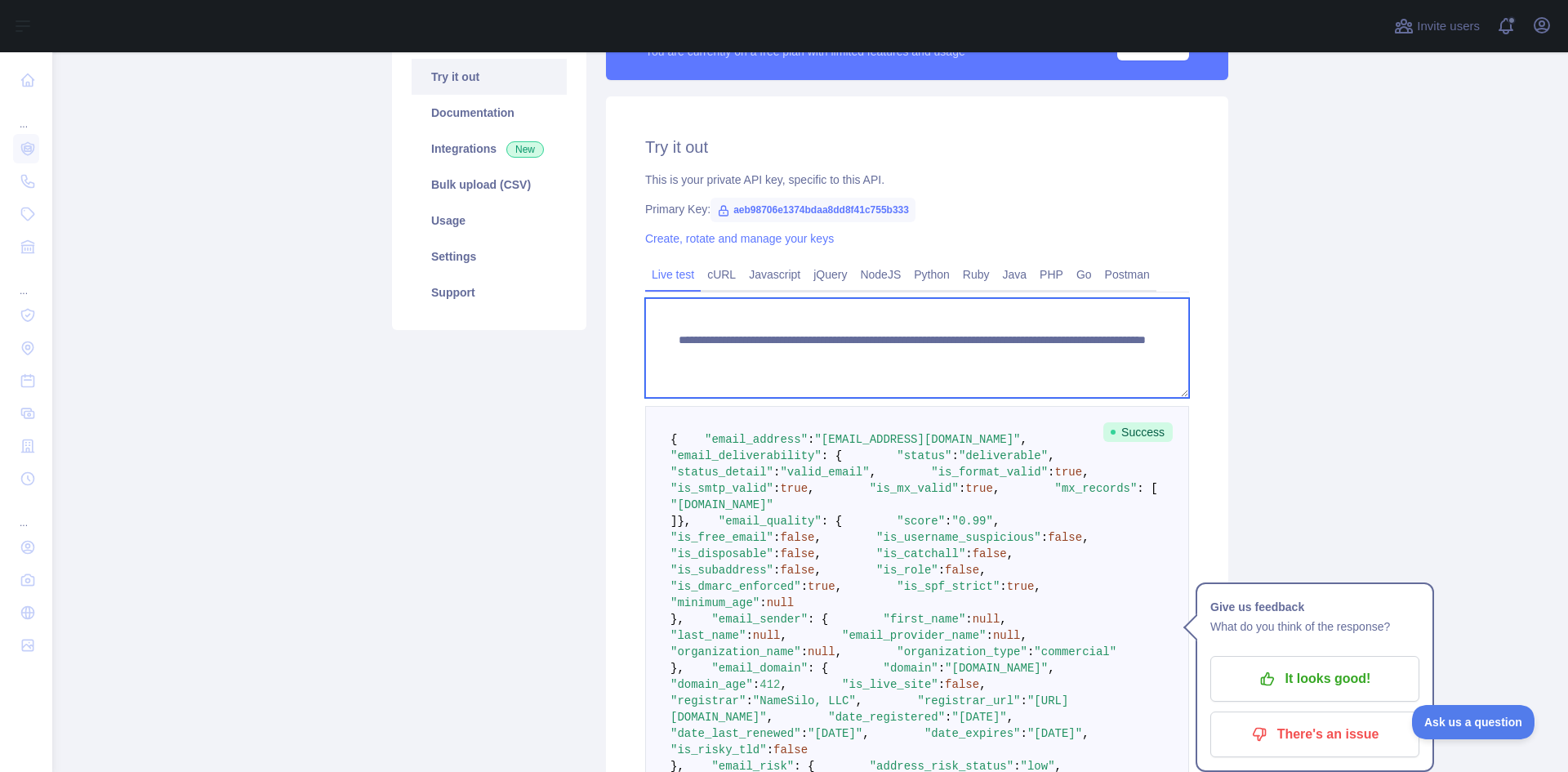
drag, startPoint x: 1115, startPoint y: 358, endPoint x: 997, endPoint y: 360, distance: 118.0
click at [992, 360] on textarea "**********" at bounding box center [916, 348] width 544 height 99
click at [1013, 354] on textarea "**********" at bounding box center [916, 348] width 544 height 99
drag, startPoint x: 1014, startPoint y: 355, endPoint x: 958, endPoint y: 359, distance: 56.1
click at [958, 359] on textarea "**********" at bounding box center [916, 348] width 544 height 99
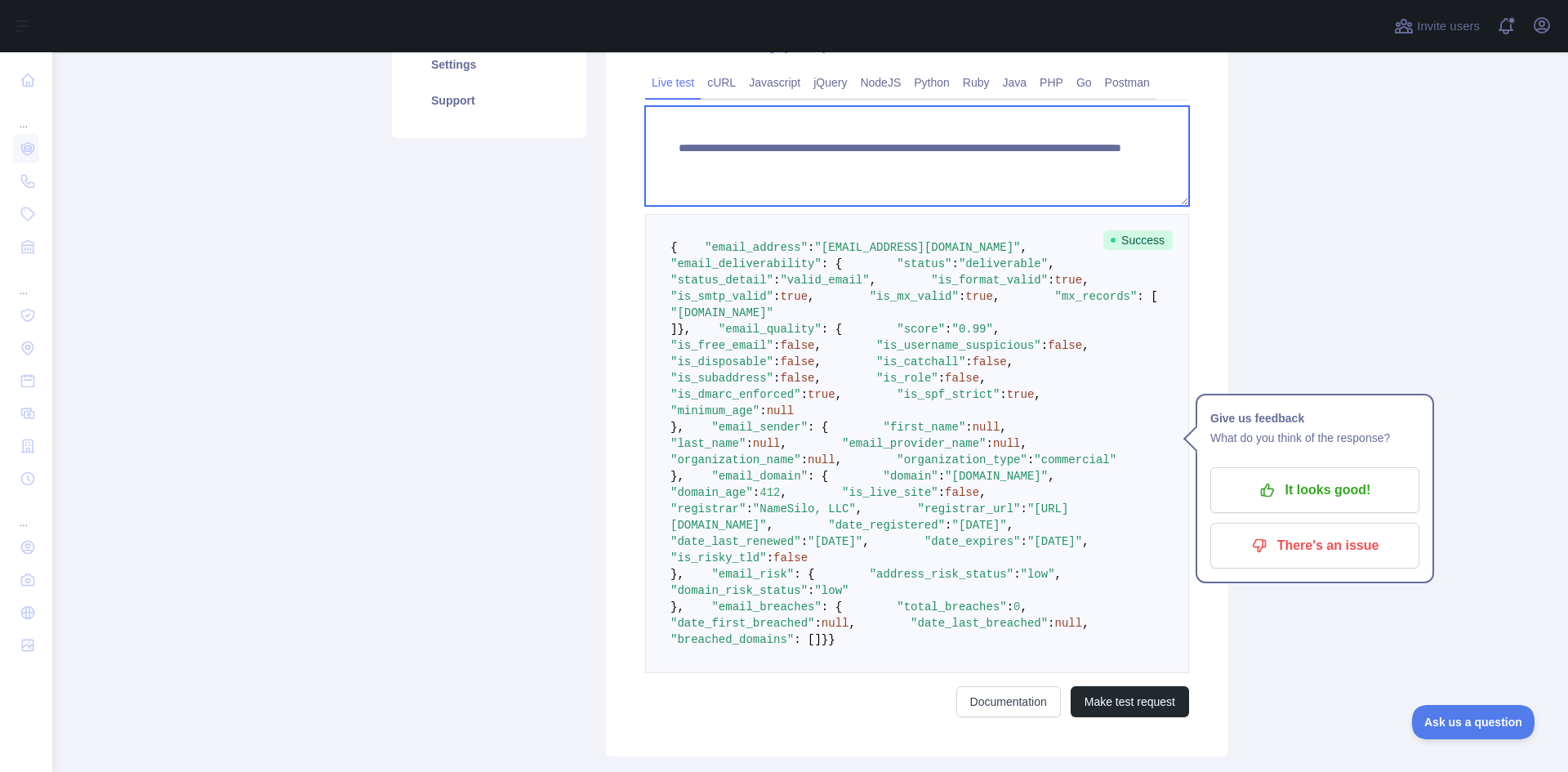
scroll to position [898, 0]
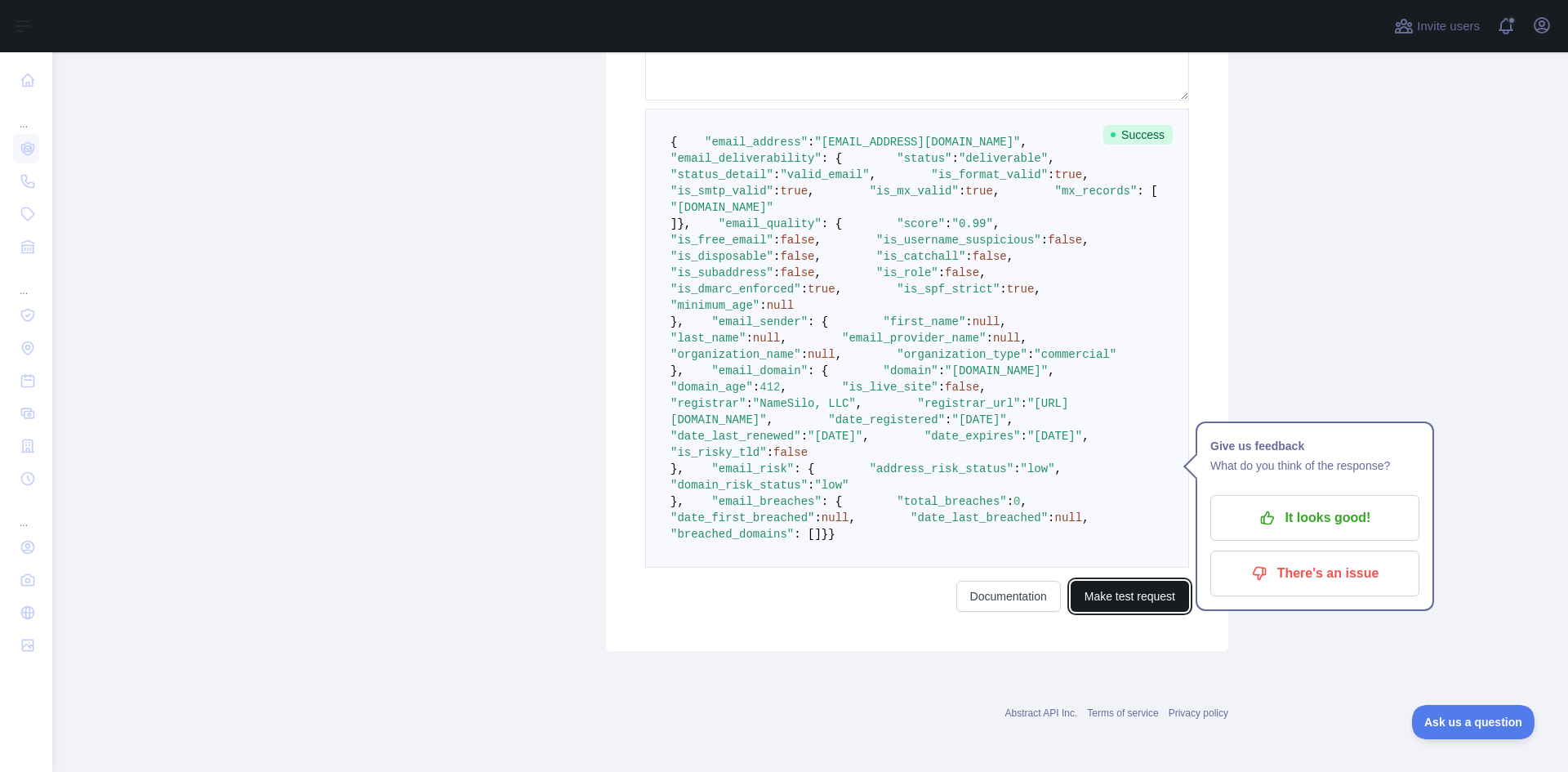
click at [1083, 612] on button "Make test request" at bounding box center [1129, 596] width 119 height 31
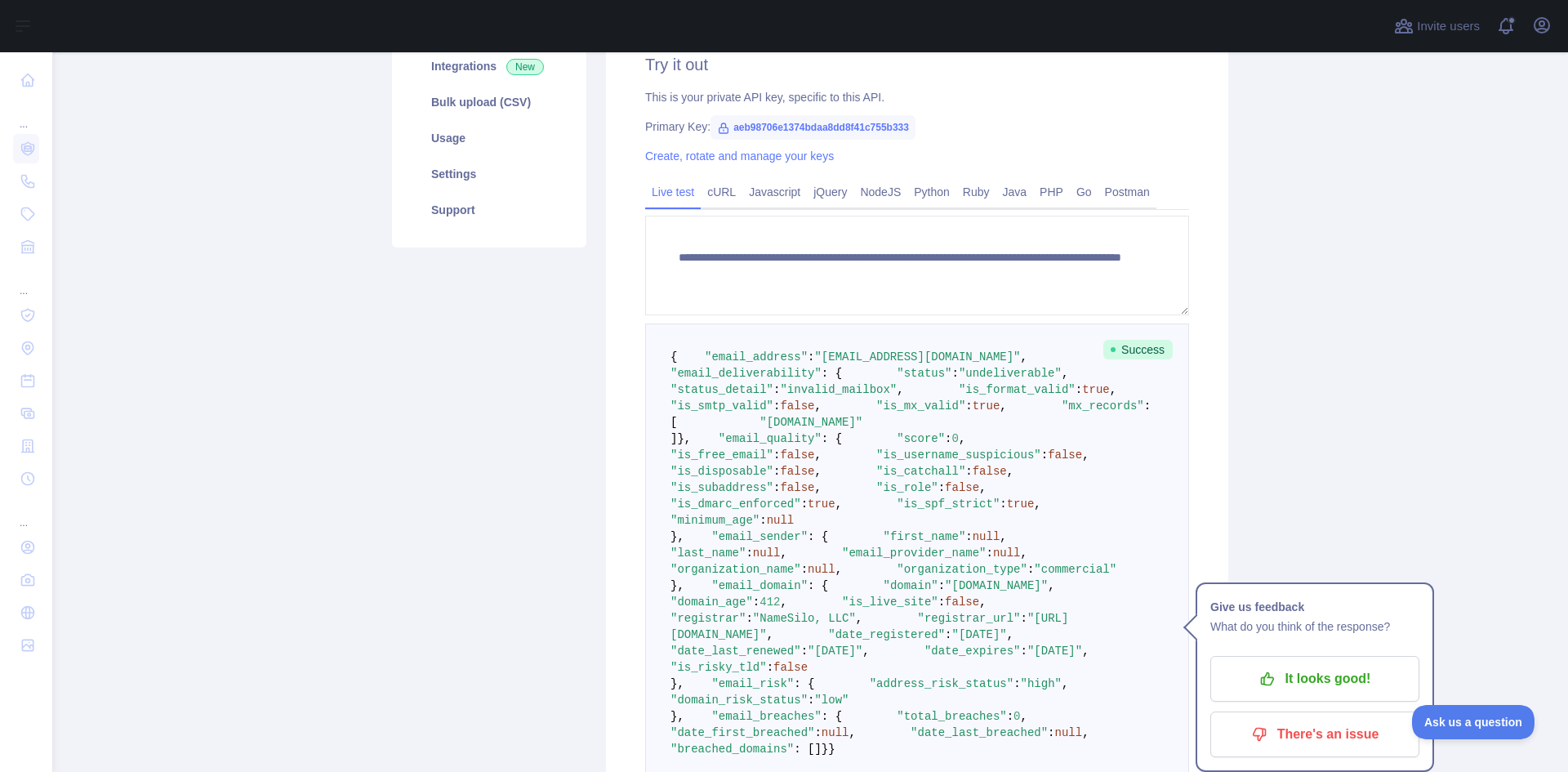
scroll to position [327, 0]
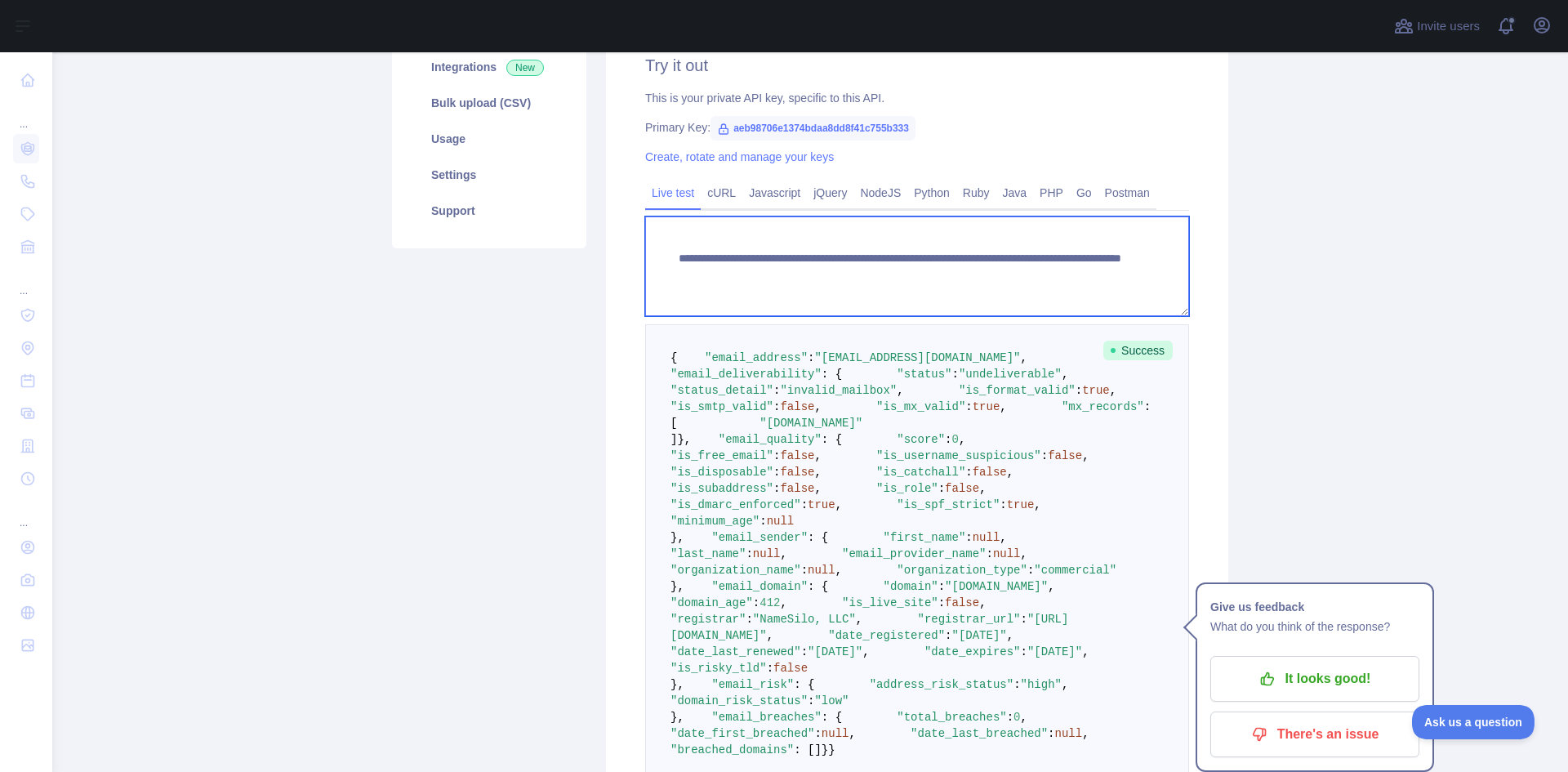
drag, startPoint x: 1065, startPoint y: 274, endPoint x: 957, endPoint y: 278, distance: 108.1
click at [957, 278] on textarea "**********" at bounding box center [916, 266] width 544 height 99
paste textarea "**********"
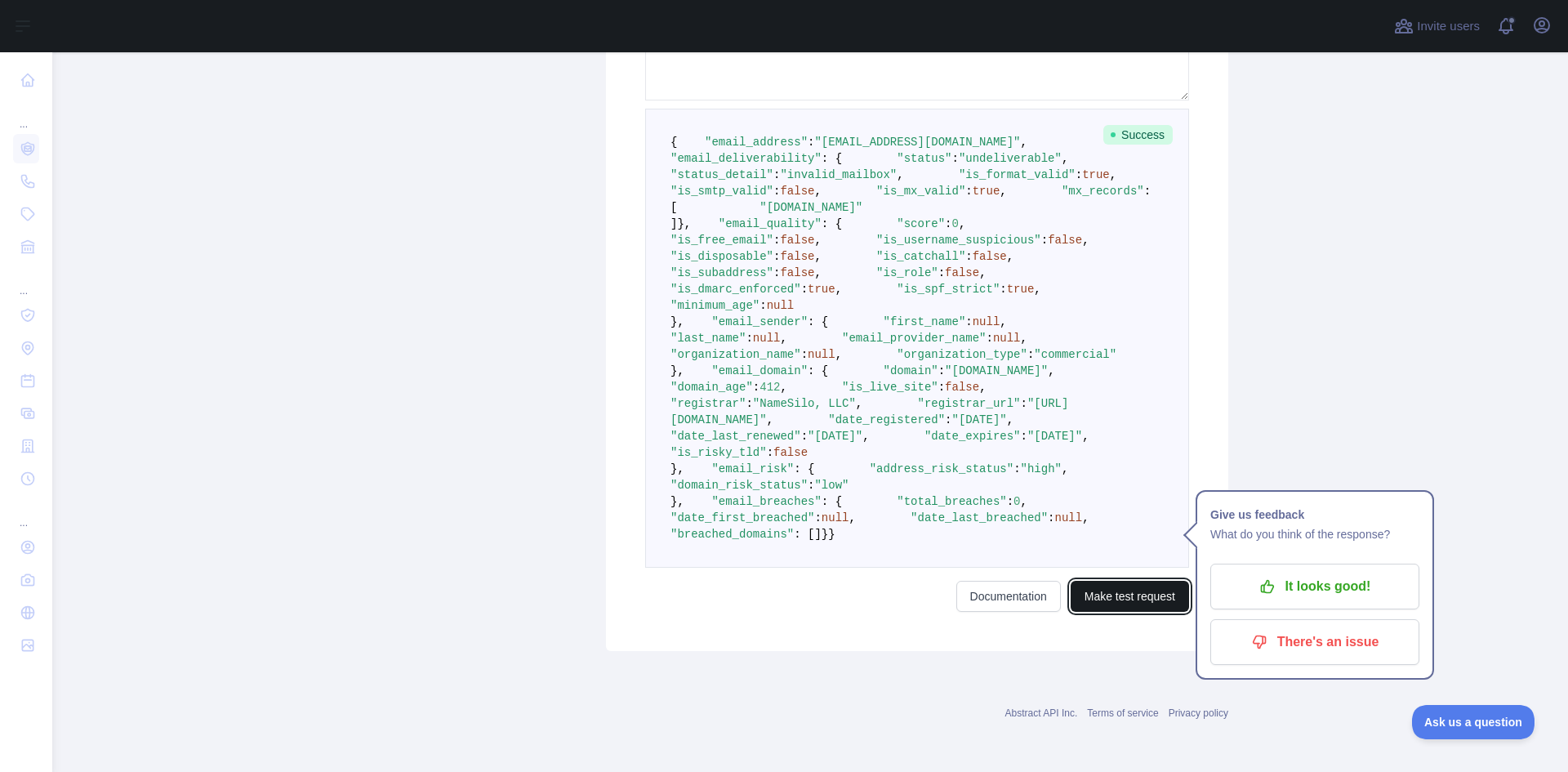
drag, startPoint x: 1117, startPoint y: 603, endPoint x: 1104, endPoint y: 615, distance: 17.7
click at [1116, 603] on button "Make test request" at bounding box center [1129, 596] width 119 height 31
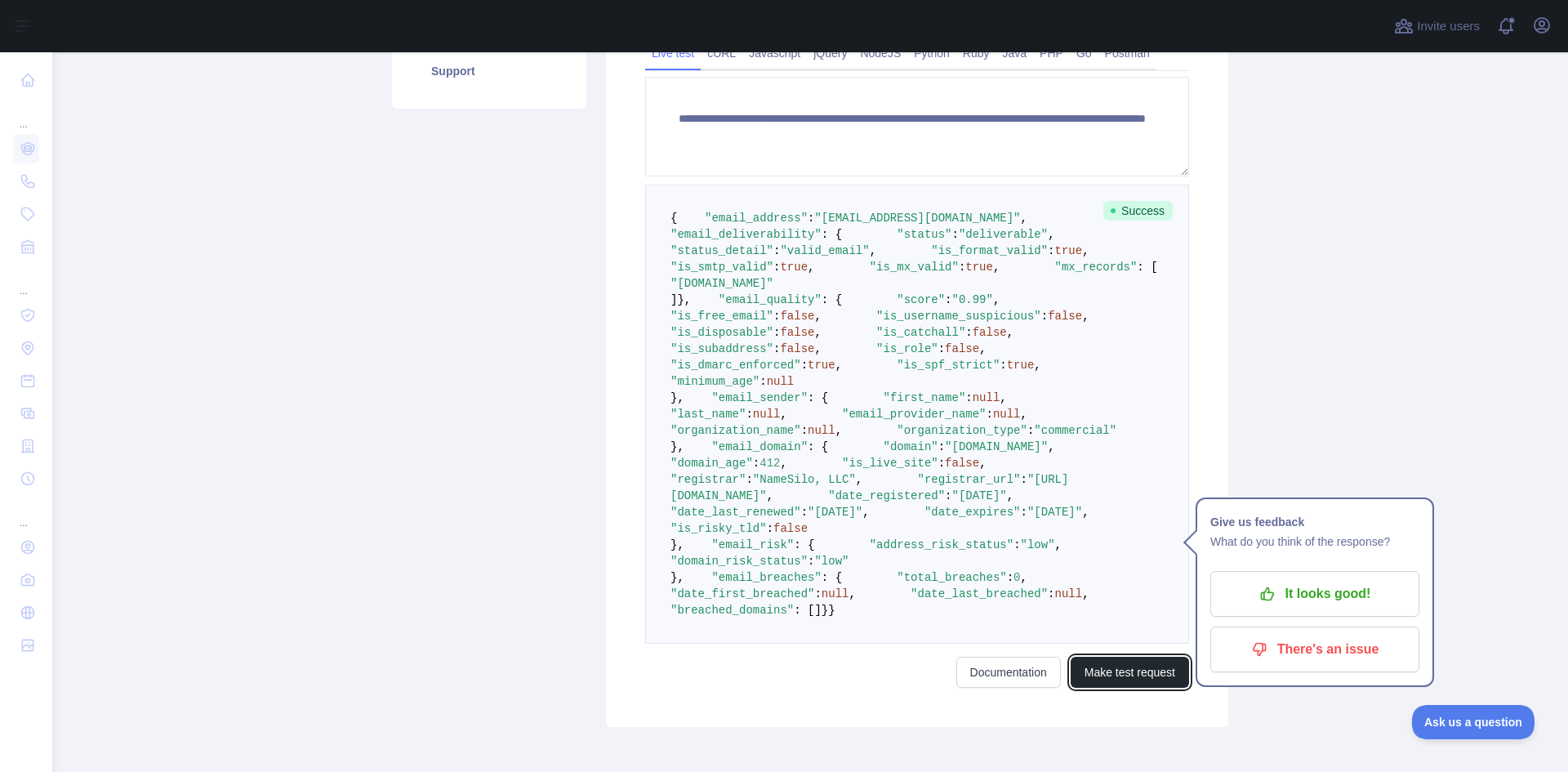
scroll to position [409, 0]
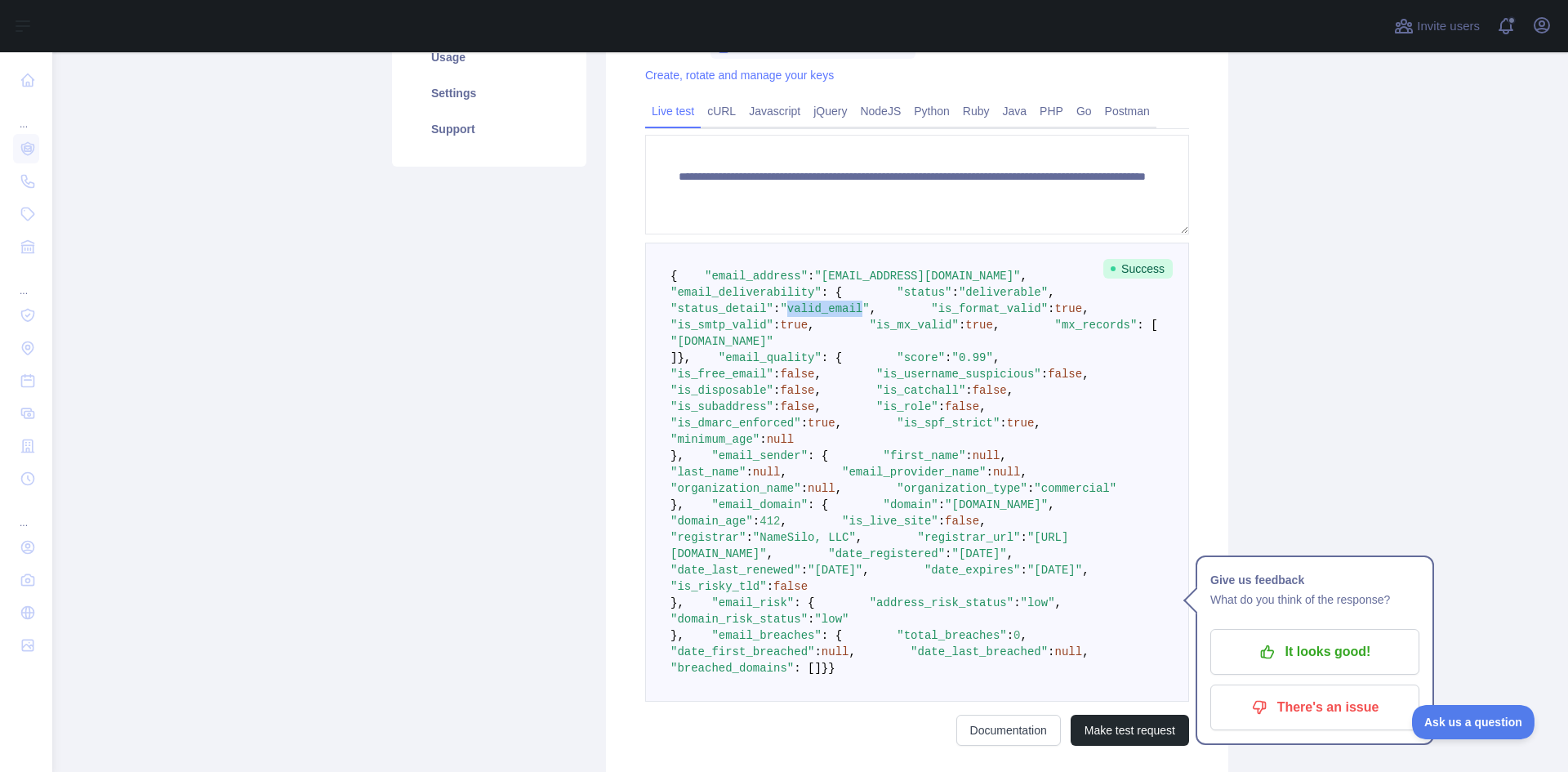
drag, startPoint x: 829, startPoint y: 342, endPoint x: 900, endPoint y: 339, distance: 71.1
click at [869, 315] on span ""valid_email"" at bounding box center [824, 309] width 89 height 13
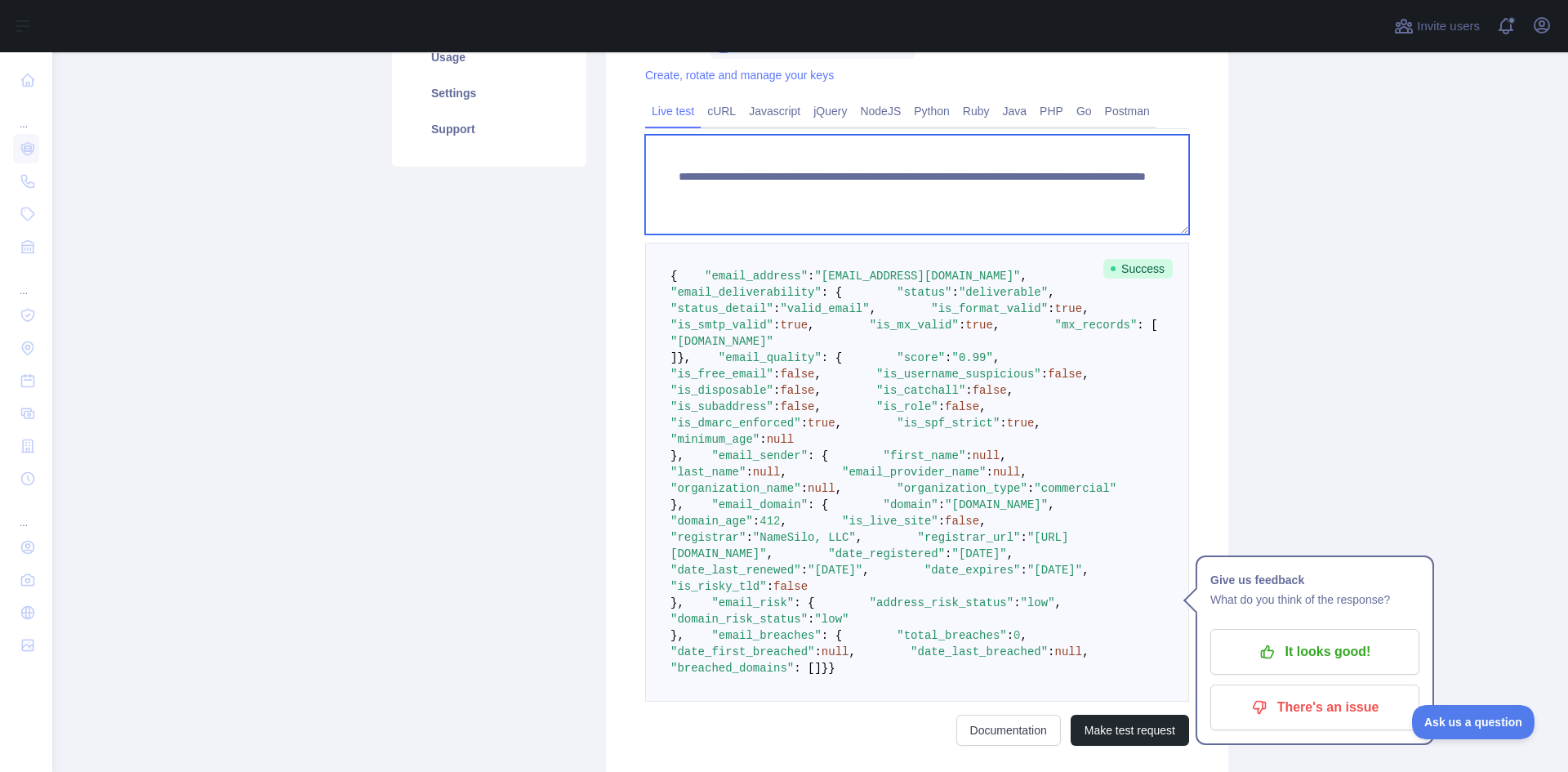
drag, startPoint x: 1105, startPoint y: 193, endPoint x: 959, endPoint y: 196, distance: 146.0
click at [959, 196] on textarea "**********" at bounding box center [916, 184] width 544 height 99
paste textarea
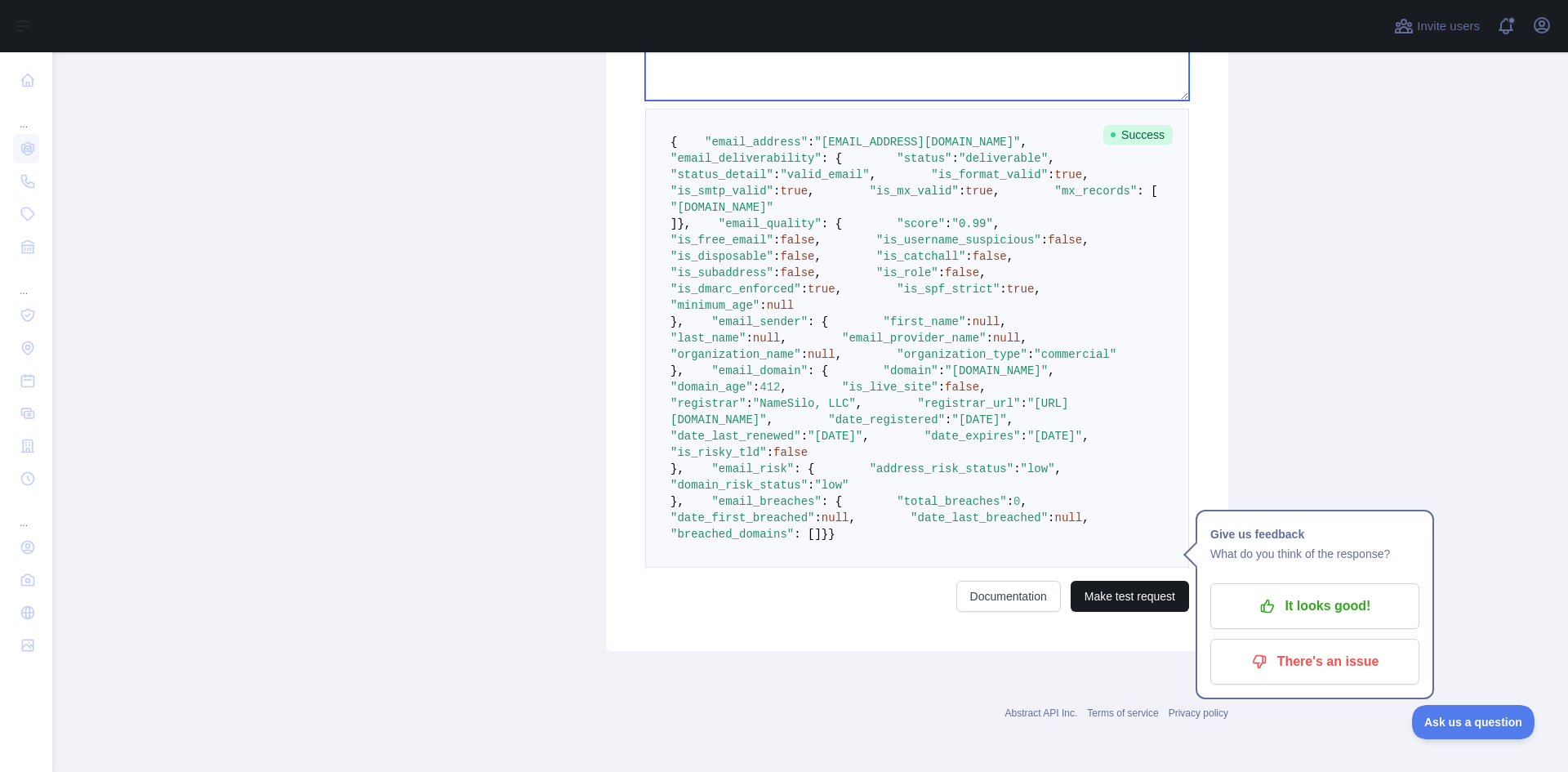
type textarea "**********"
click at [1089, 604] on button "Make test request" at bounding box center [1129, 596] width 119 height 31
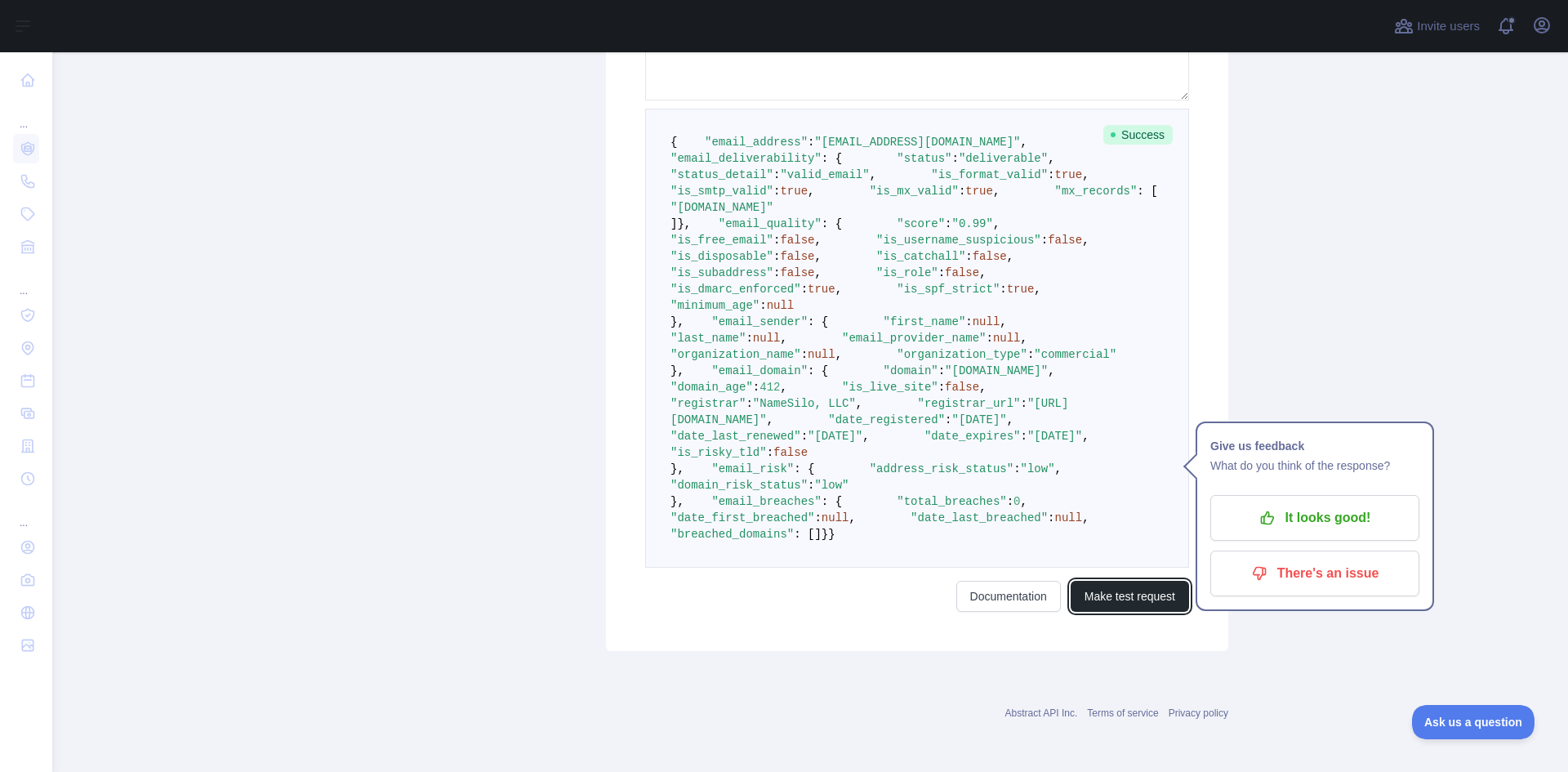
scroll to position [428, 0]
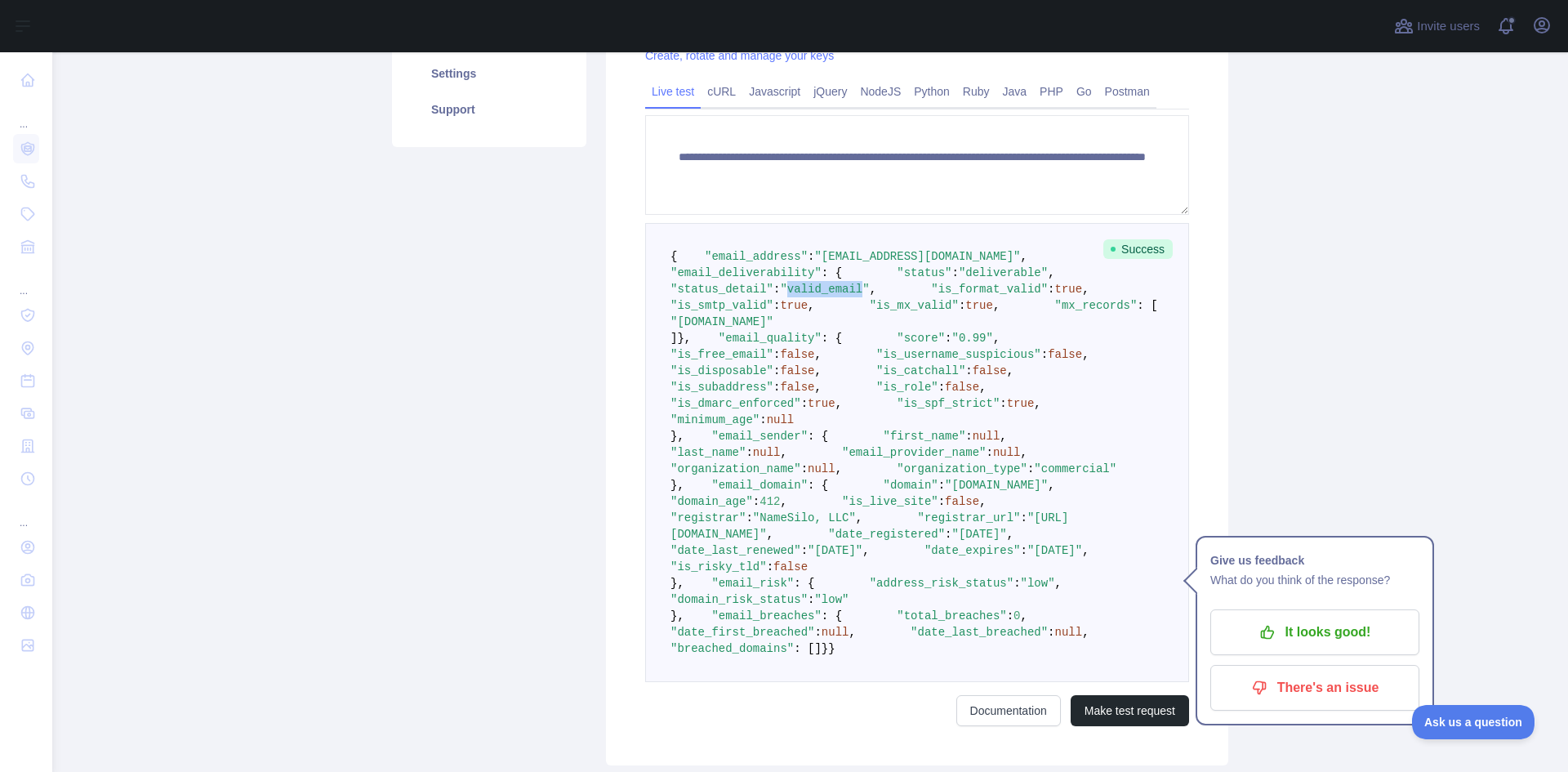
drag, startPoint x: 828, startPoint y: 318, endPoint x: 875, endPoint y: 223, distance: 106.0
click at [869, 296] on span ""valid_email"" at bounding box center [824, 289] width 89 height 13
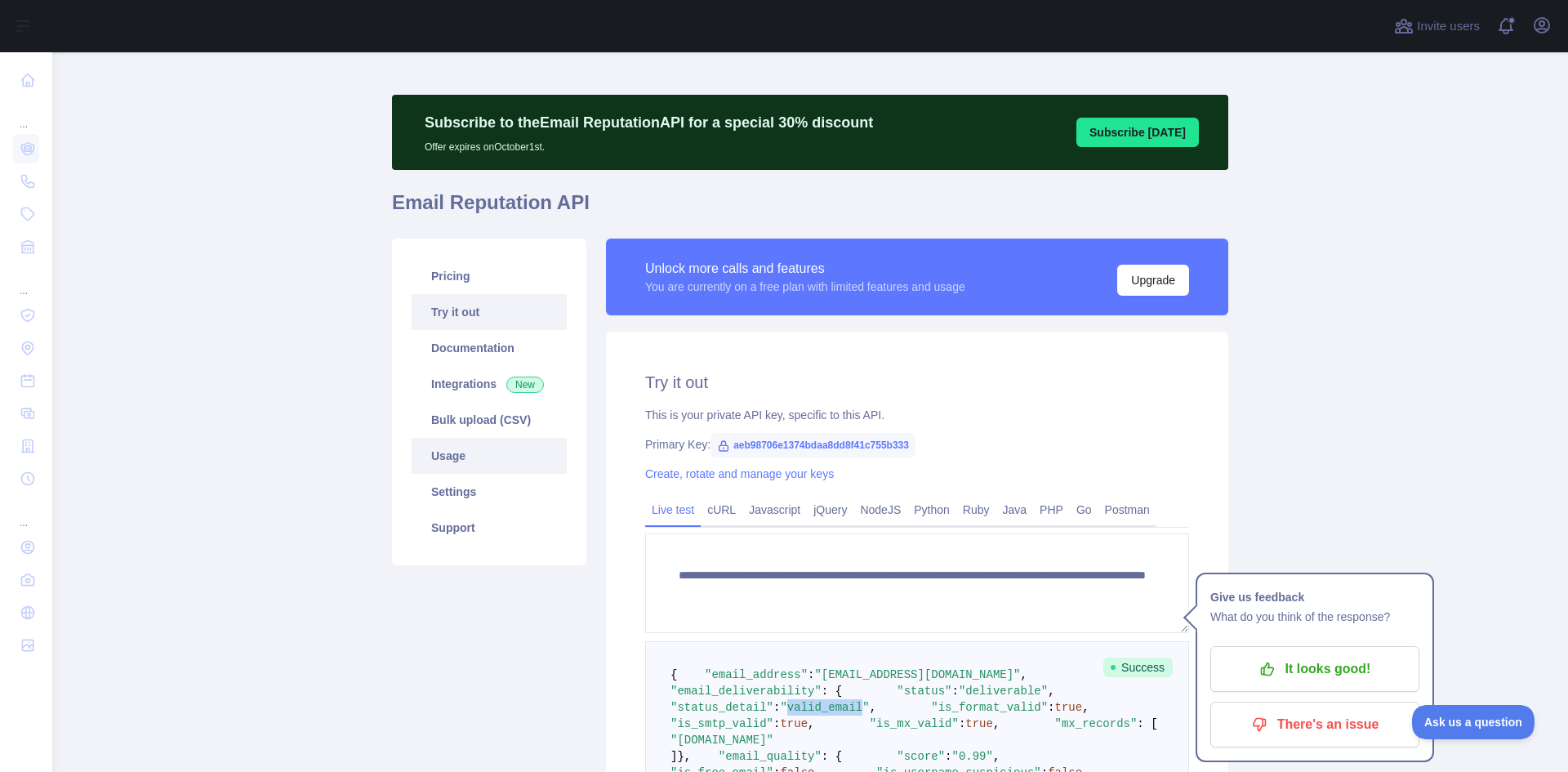
scroll to position [0, 0]
